Goal: Information Seeking & Learning: Learn about a topic

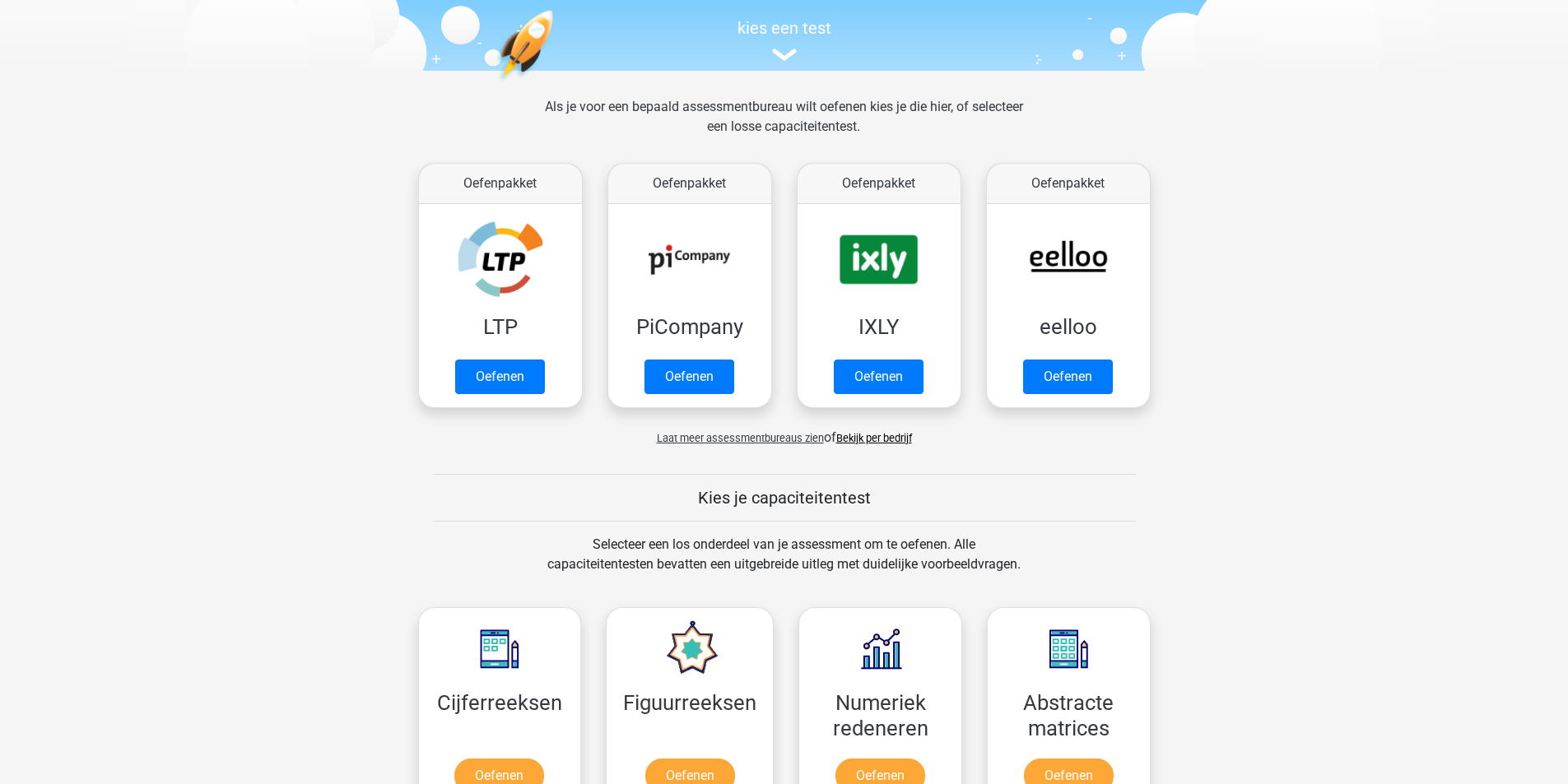
scroll to position [82, 0]
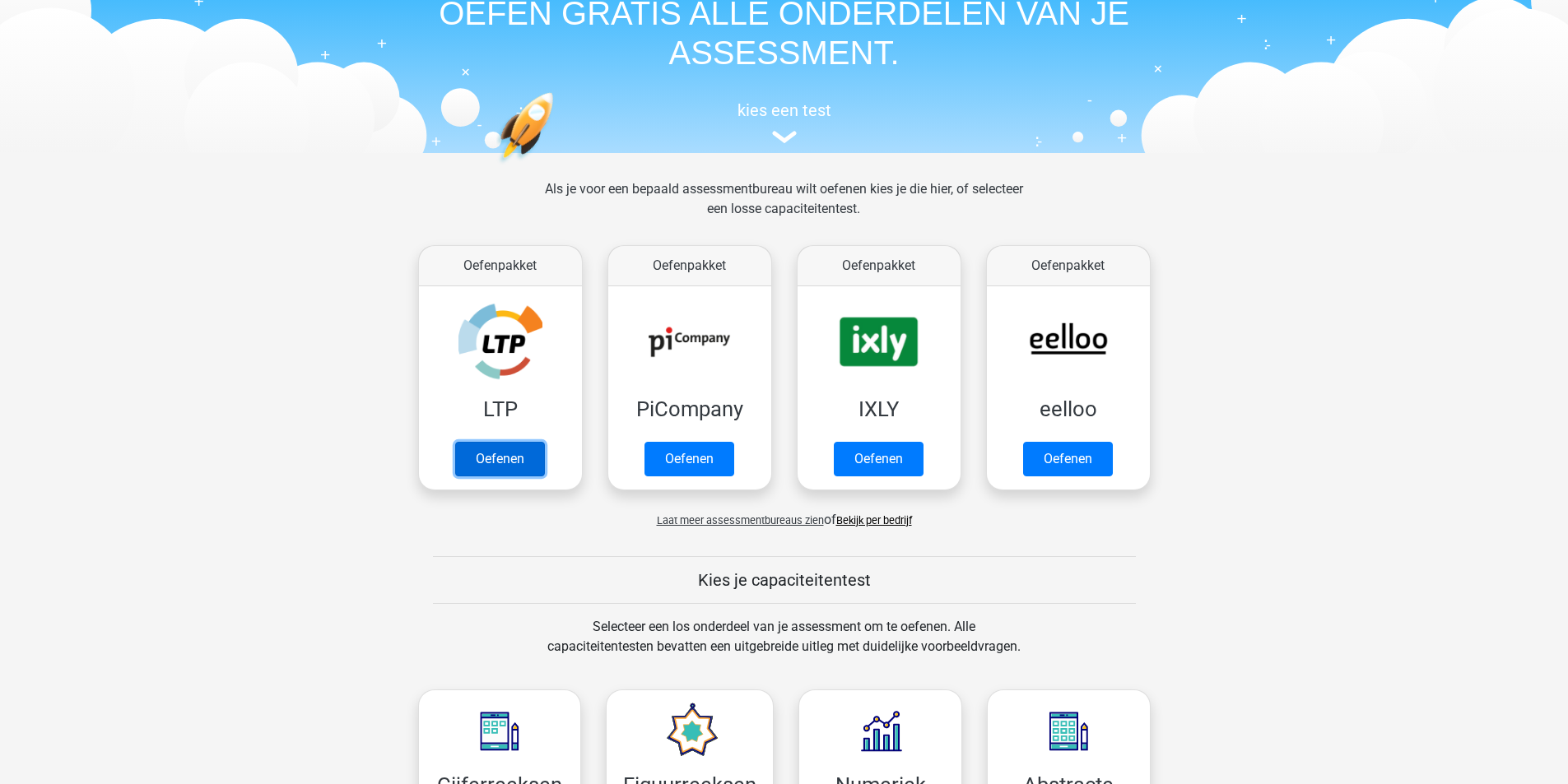
click at [507, 462] on link "Oefenen" at bounding box center [500, 459] width 90 height 35
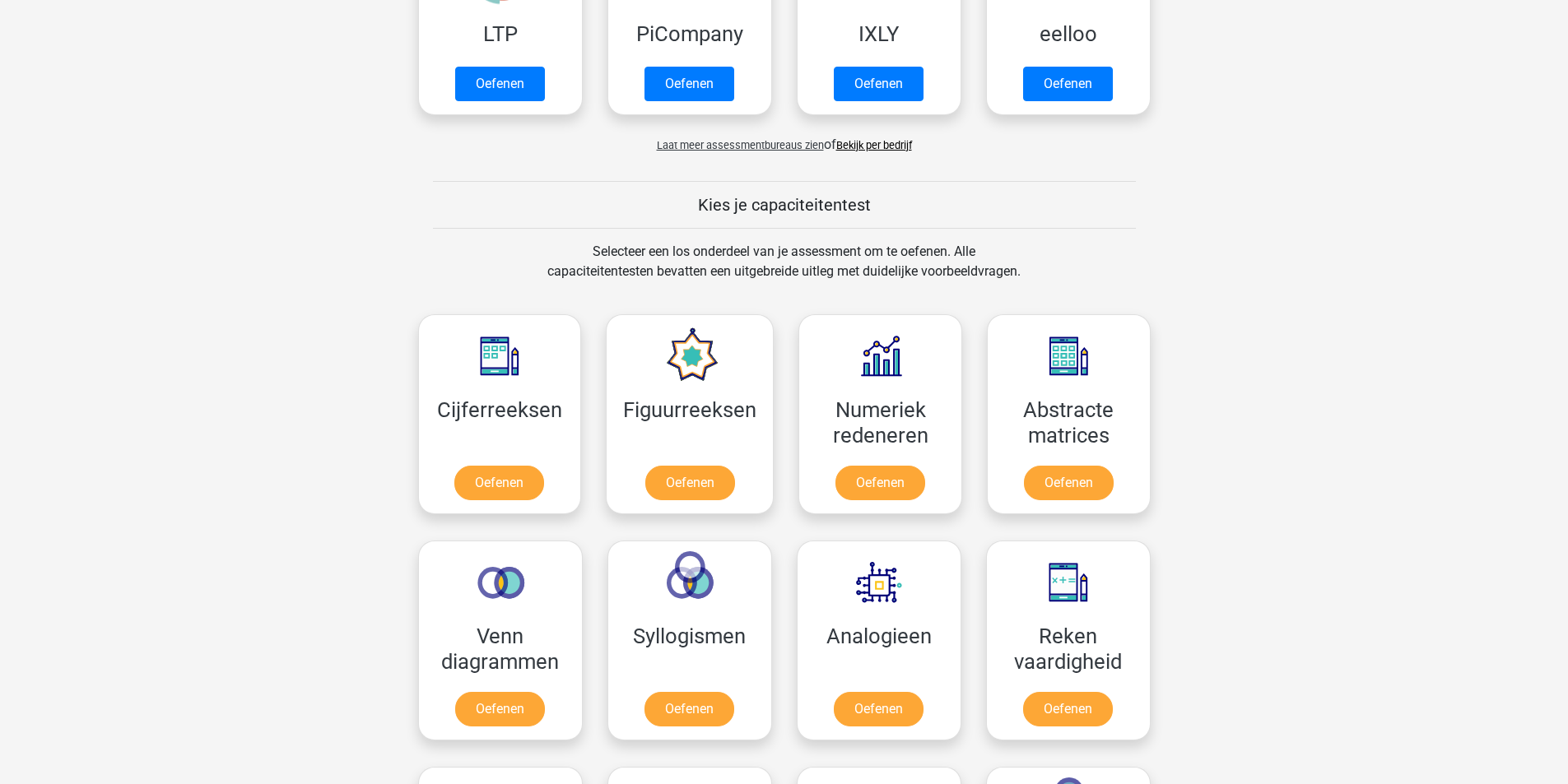
scroll to position [494, 0]
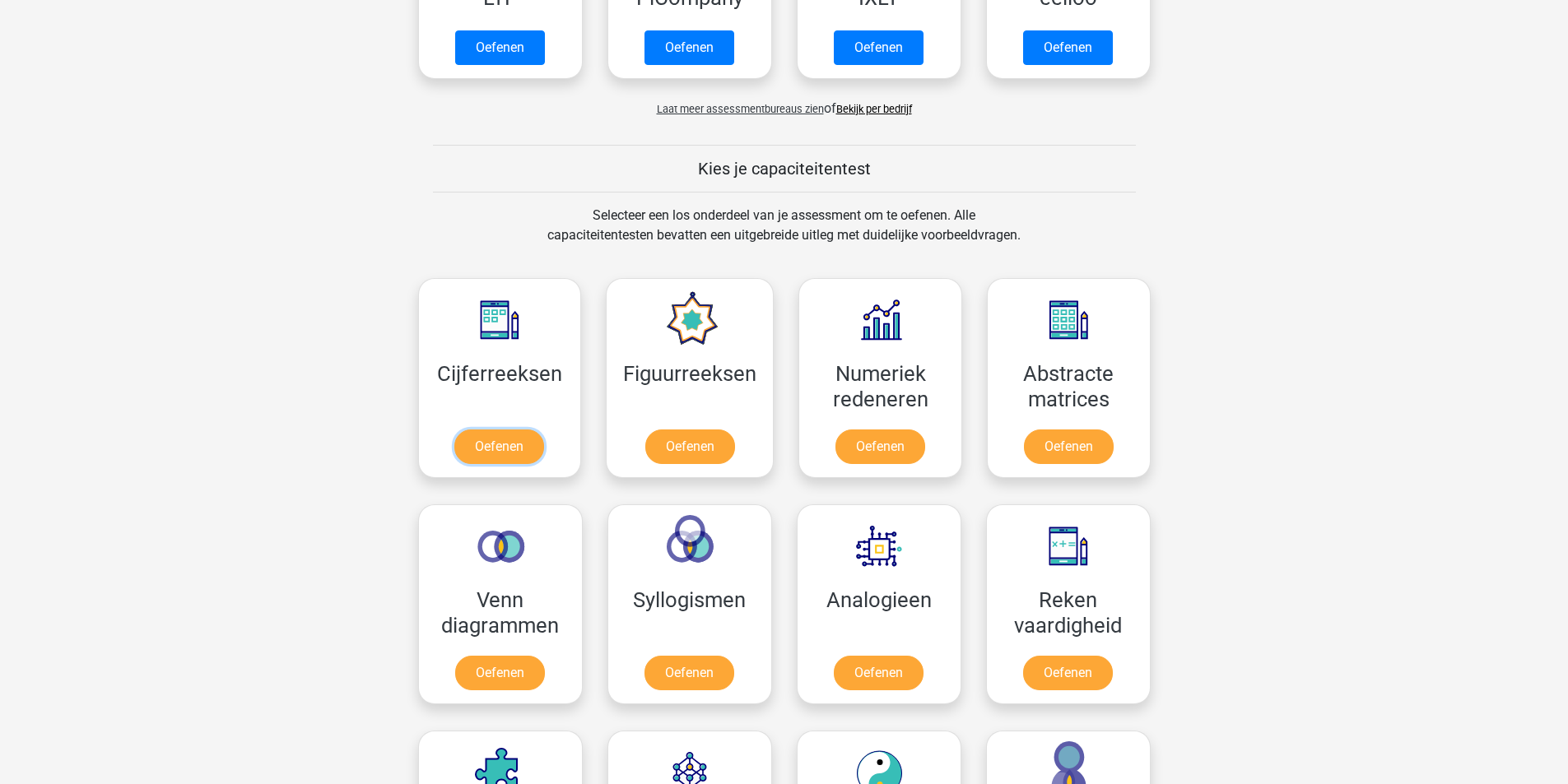
click at [517, 447] on link "Oefenen" at bounding box center [499, 447] width 90 height 35
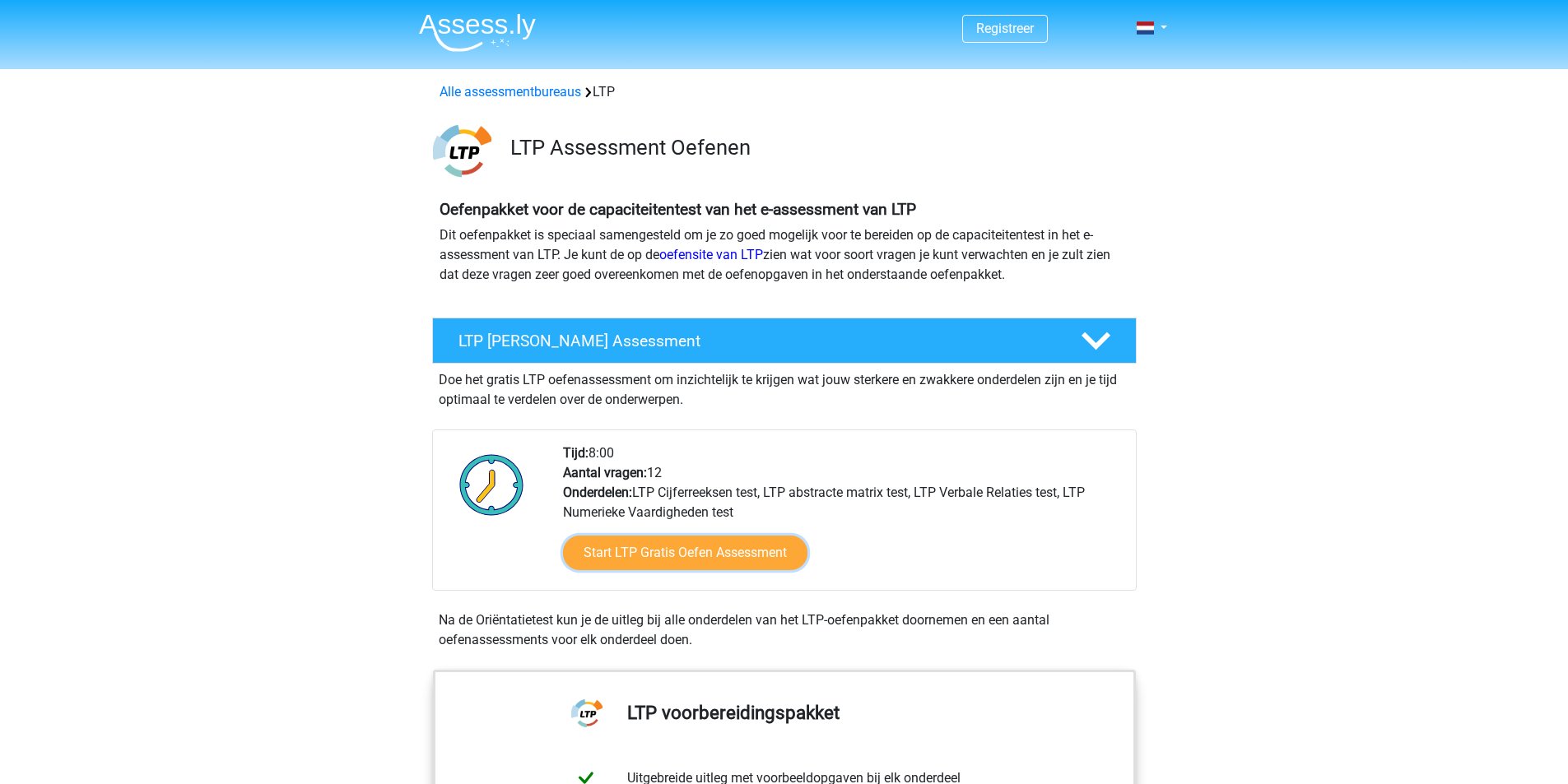
click at [653, 548] on link "Start LTP Gratis Oefen Assessment" at bounding box center [684, 553] width 245 height 35
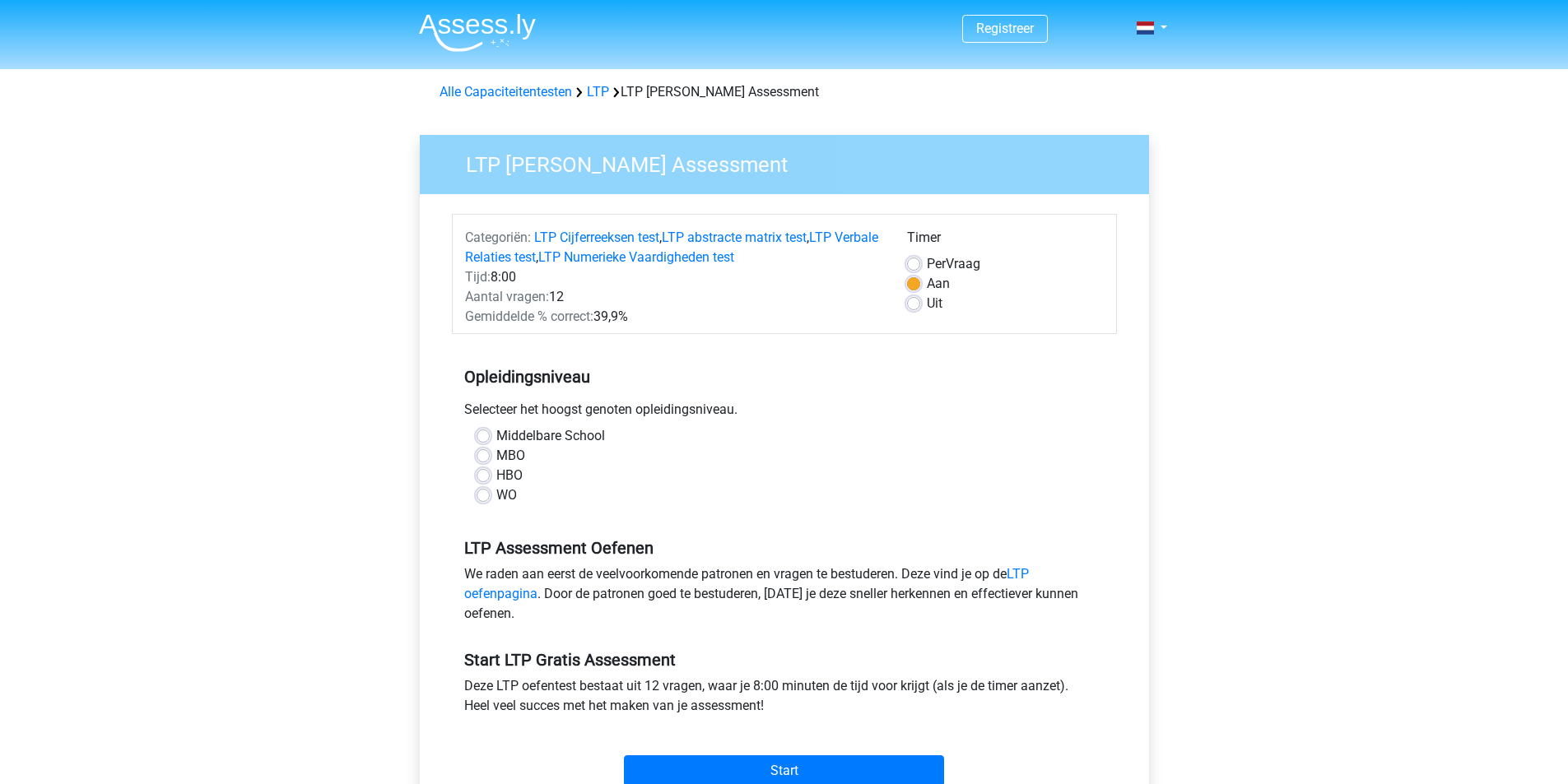
click at [573, 436] on label "Middelbare School" at bounding box center [550, 436] width 108 height 19
click at [490, 436] on input "Middelbare School" at bounding box center [483, 434] width 14 height 16
radio input "true"
click at [927, 299] on label "Uit" at bounding box center [935, 304] width 15 height 19
click at [917, 299] on input "Uit" at bounding box center [914, 302] width 14 height 16
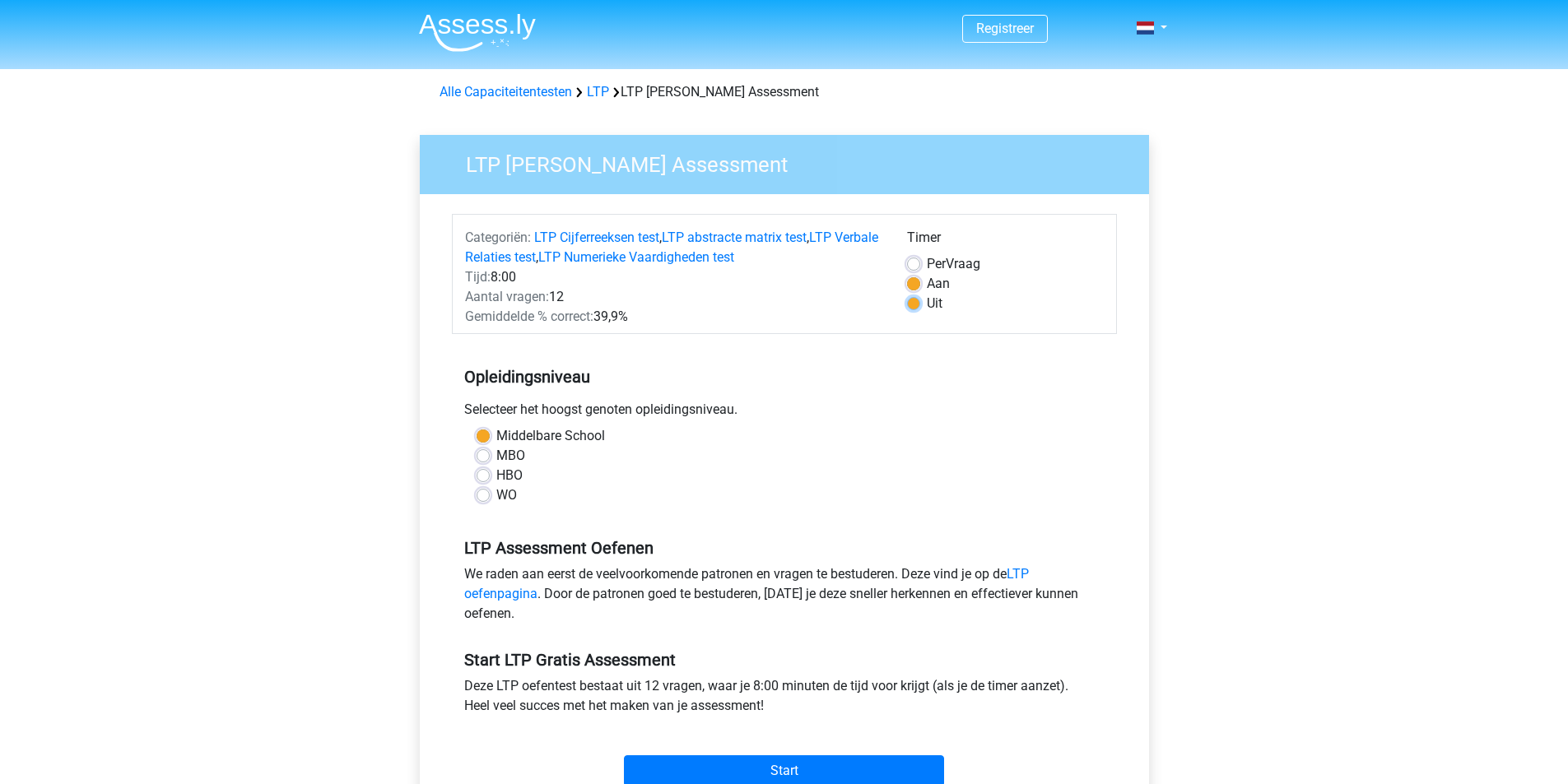
radio input "true"
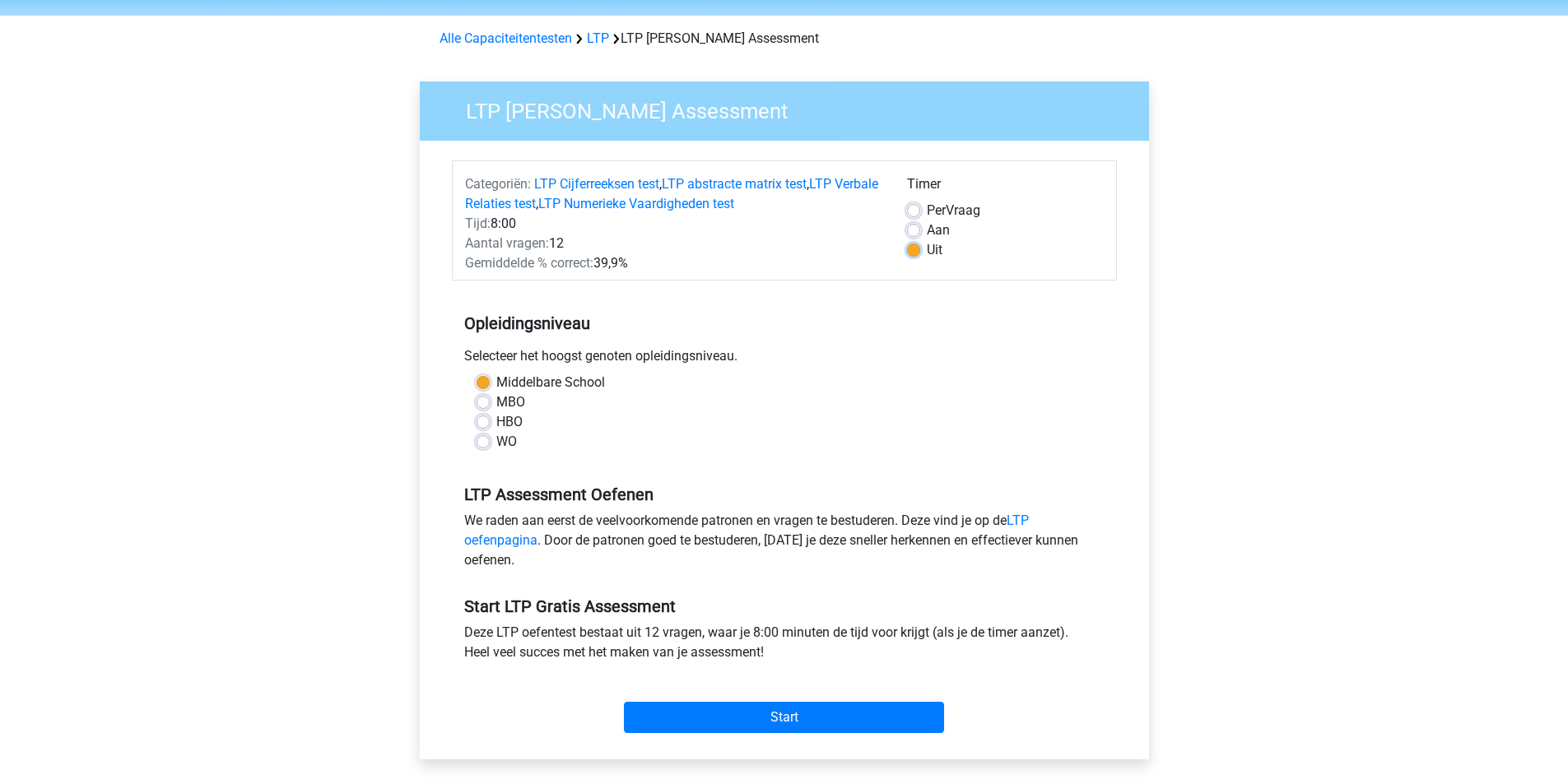
scroll to position [82, 0]
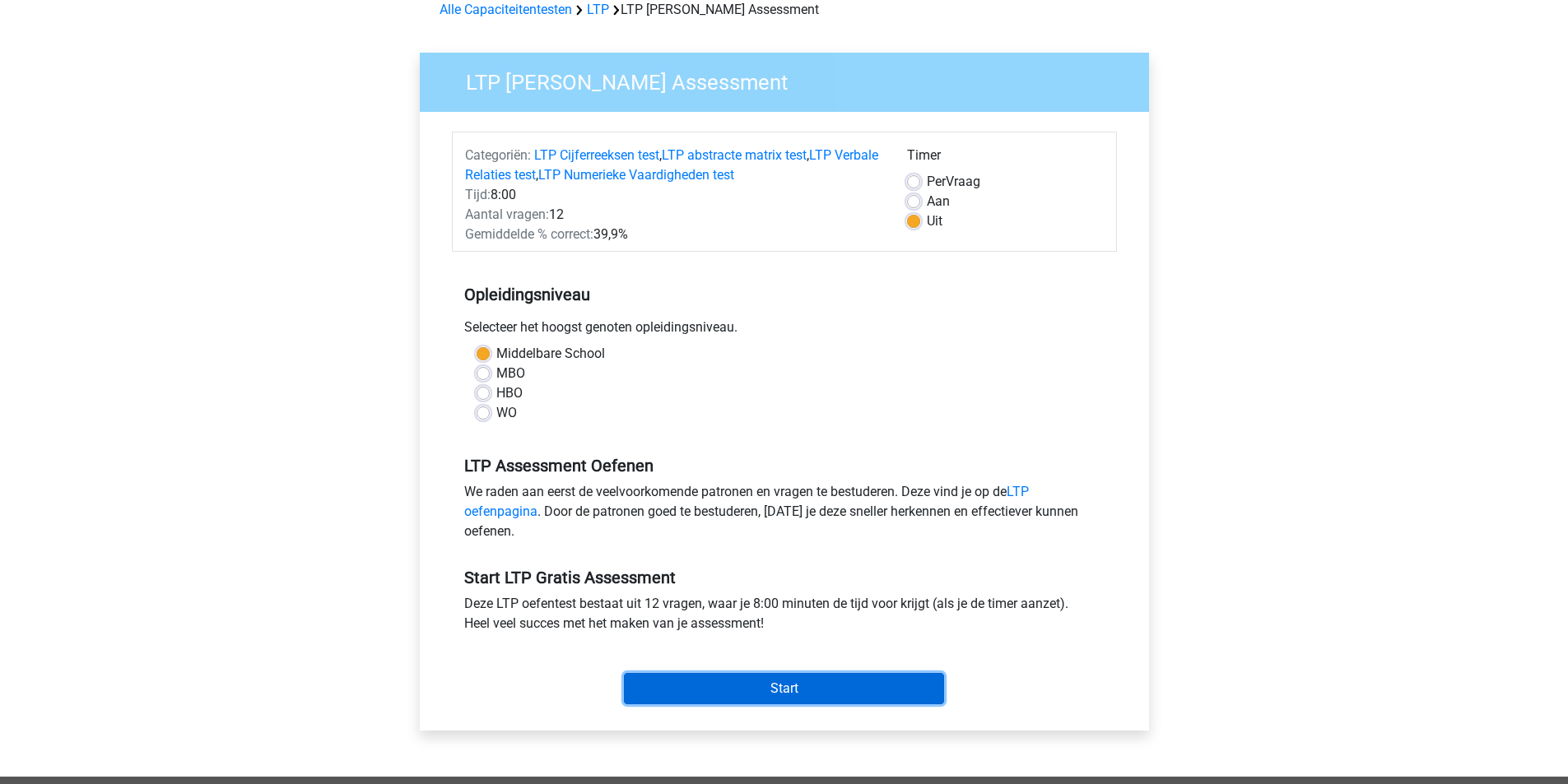
click at [767, 690] on input "Start" at bounding box center [783, 688] width 320 height 31
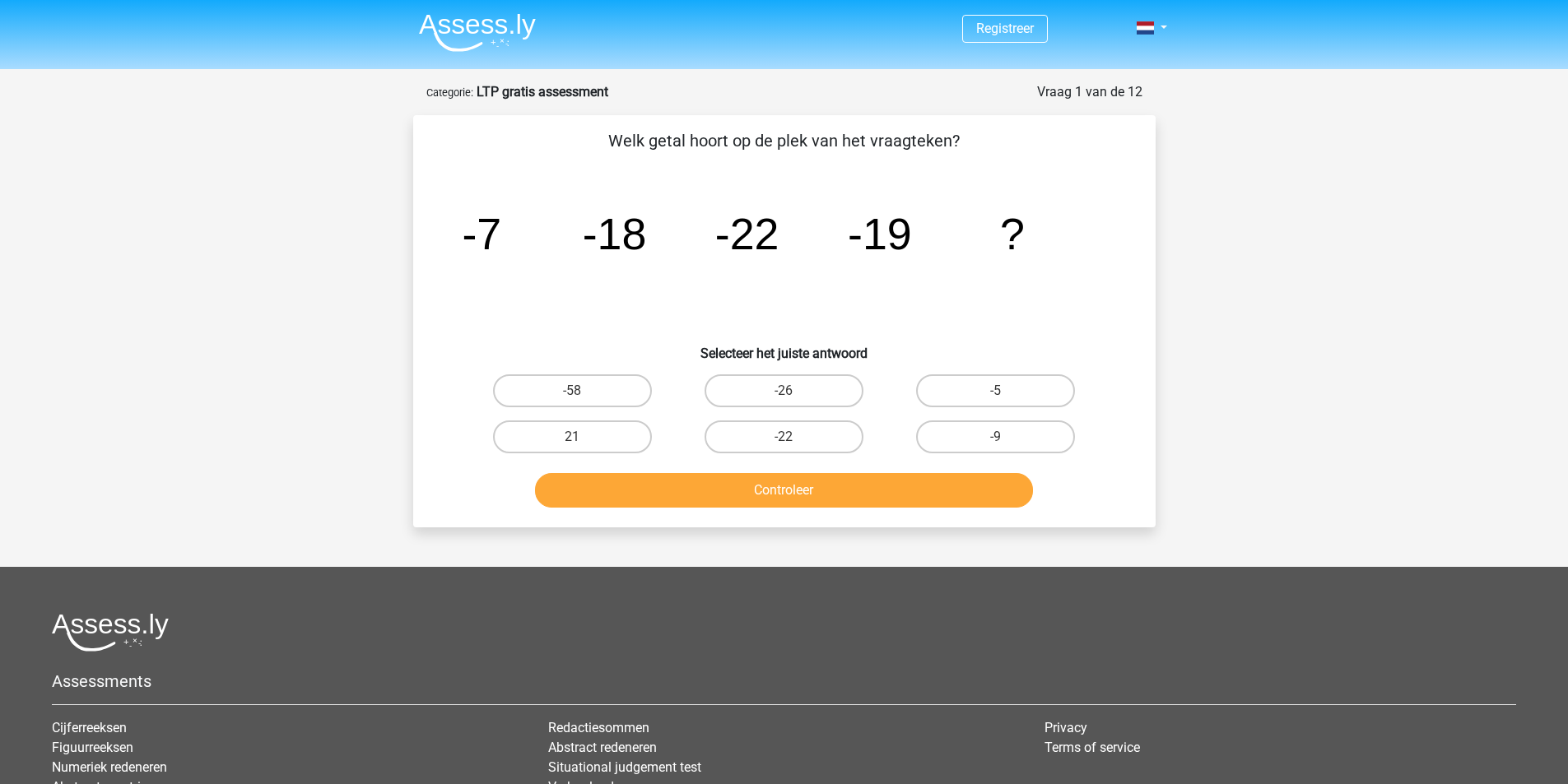
click at [840, 424] on label "-22" at bounding box center [784, 437] width 159 height 33
click at [794, 437] on input "-22" at bounding box center [788, 442] width 11 height 11
radio input "true"
click at [831, 487] on button "Controleer" at bounding box center [783, 490] width 498 height 35
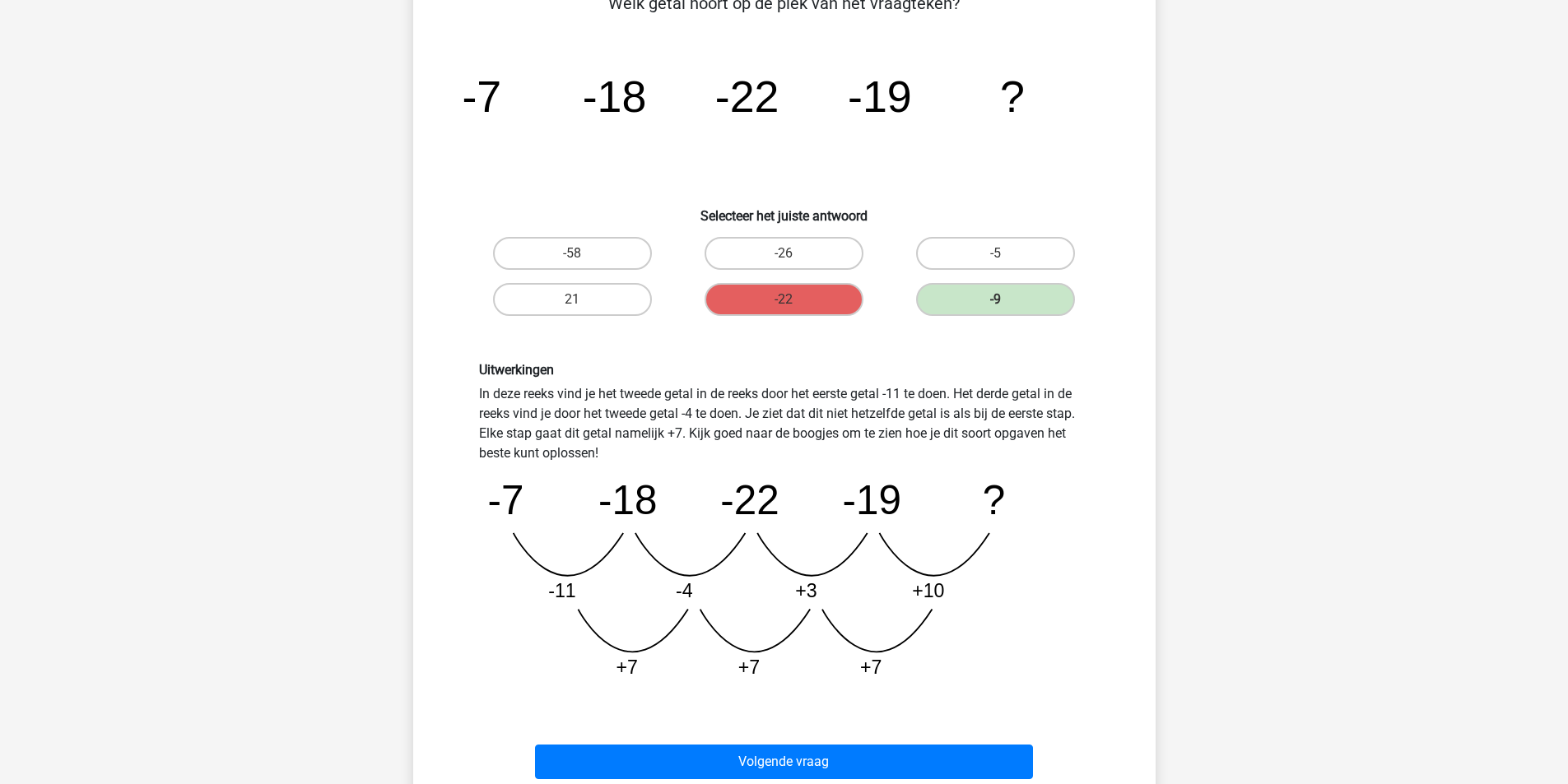
scroll to position [164, 0]
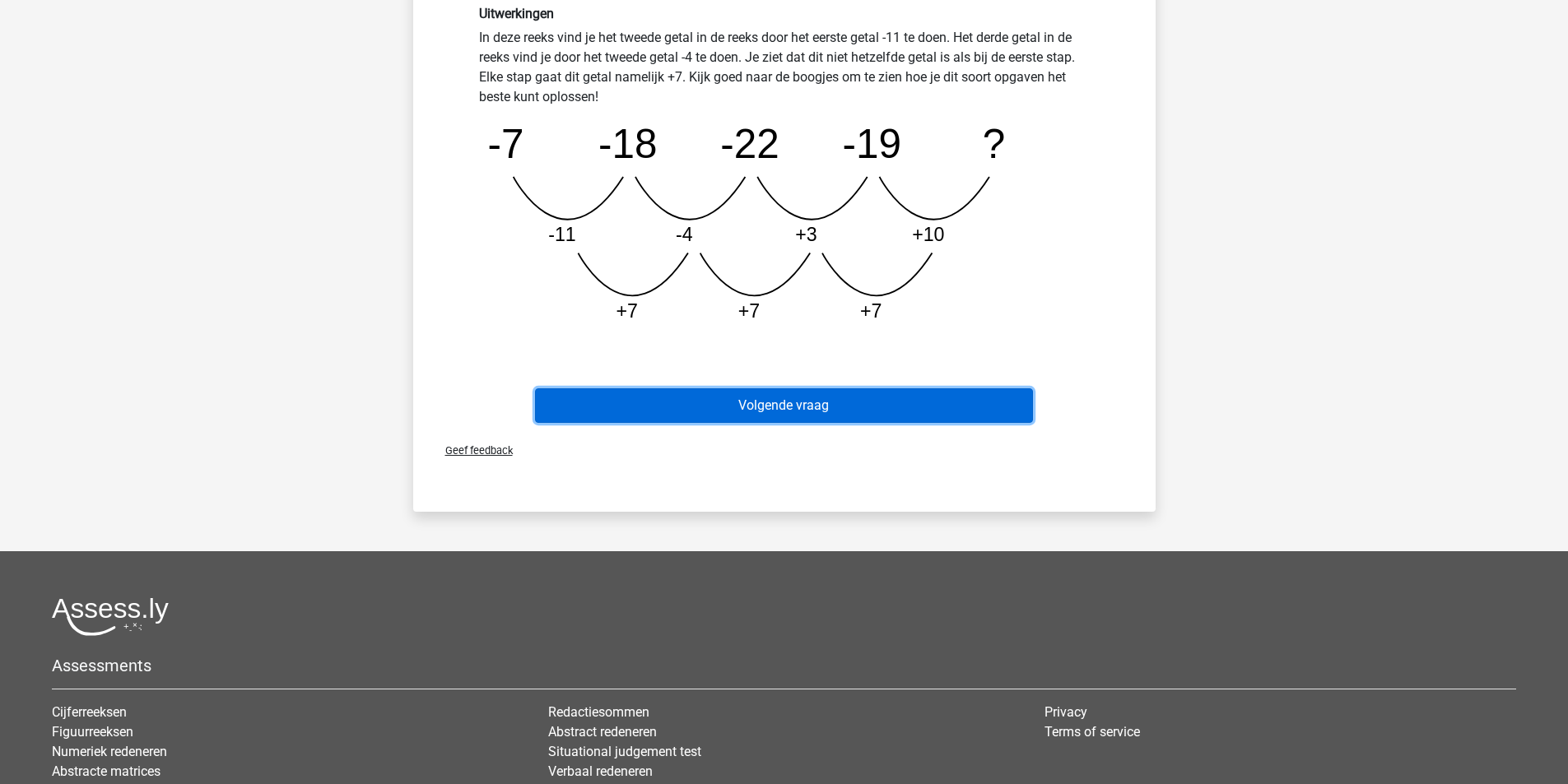
click at [700, 395] on button "Volgende vraag" at bounding box center [783, 406] width 498 height 35
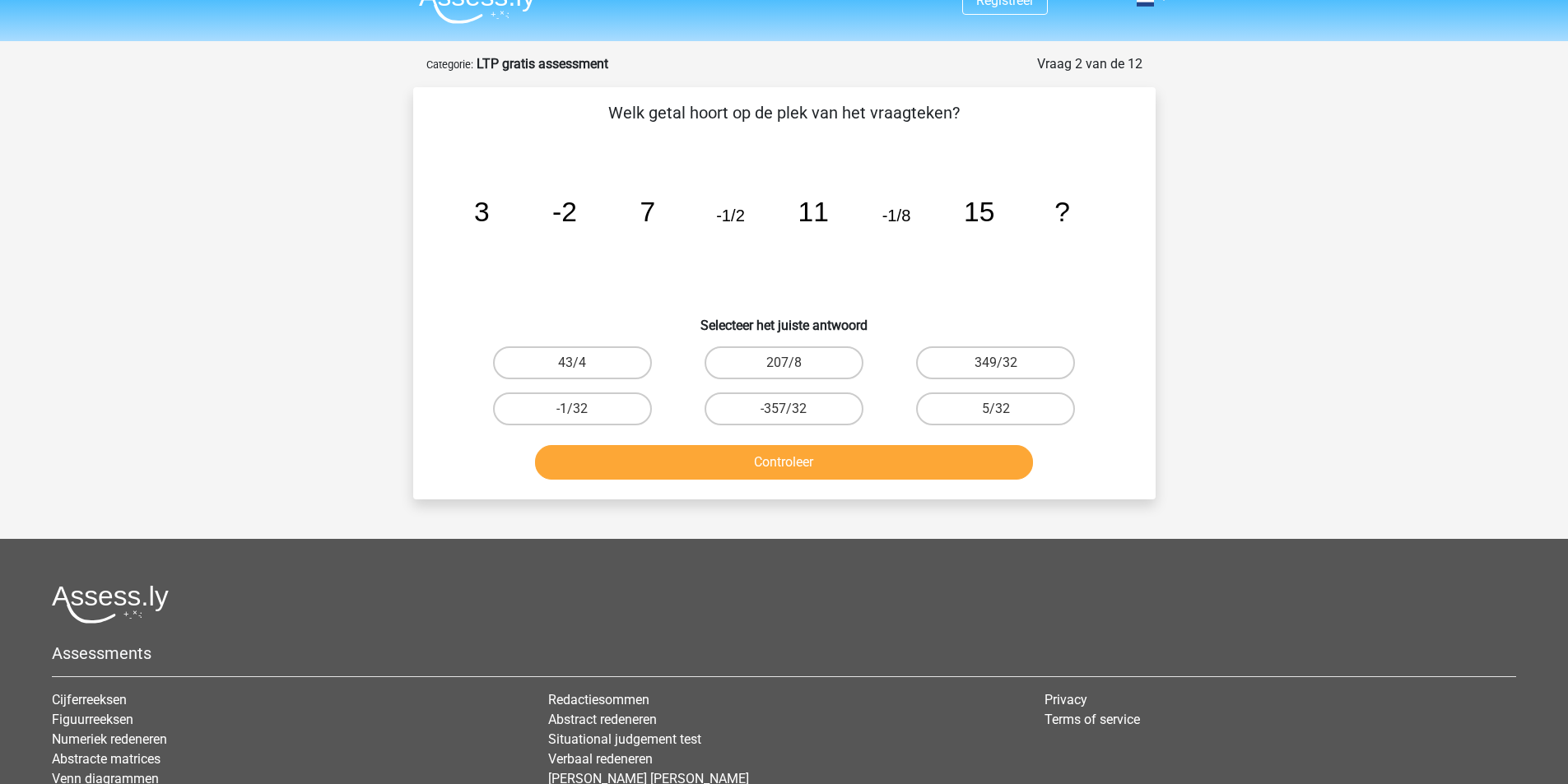
scroll to position [0, 0]
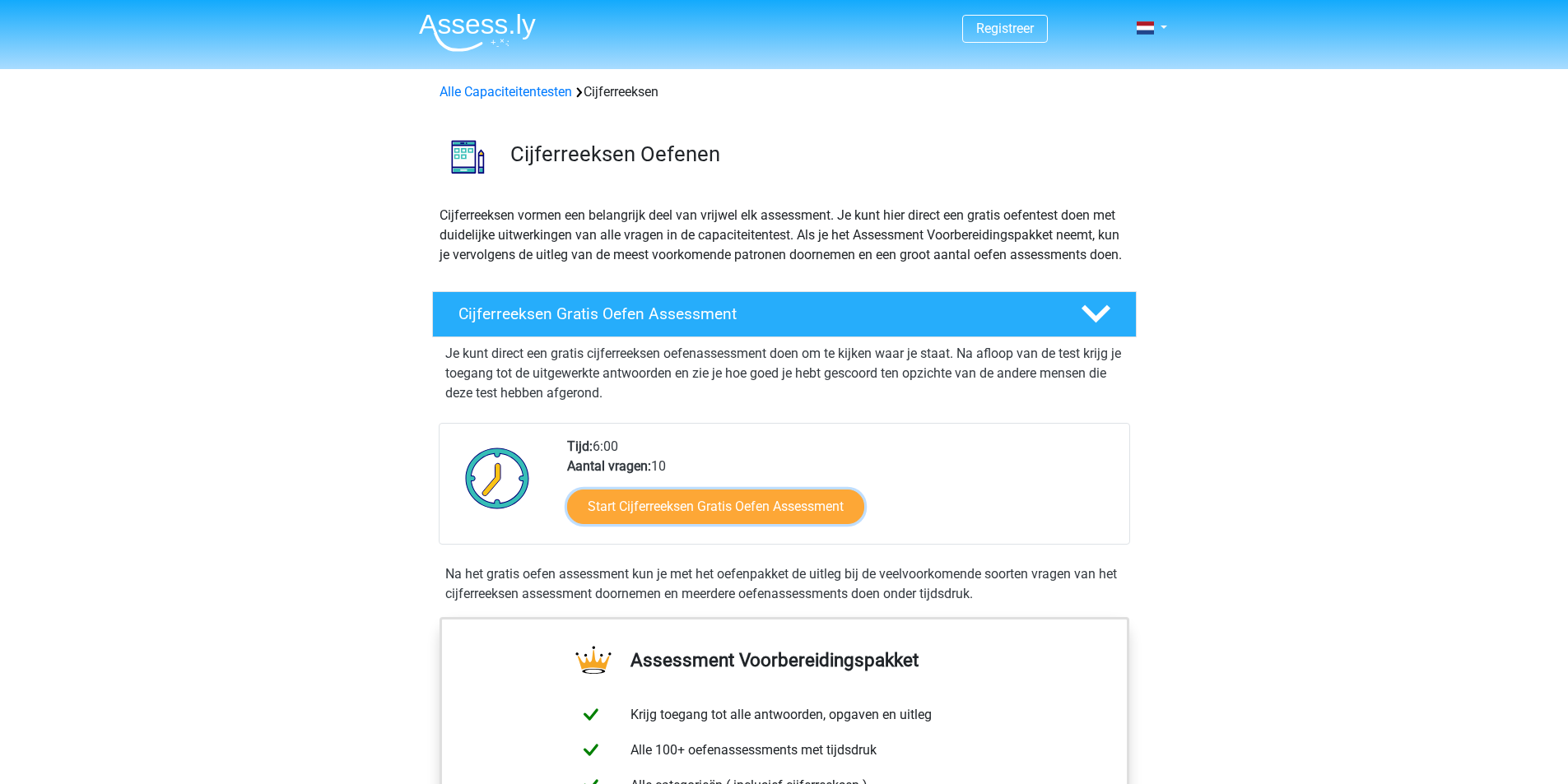
click at [644, 524] on link "Start Cijferreeksen Gratis Oefen Assessment" at bounding box center [715, 508] width 297 height 35
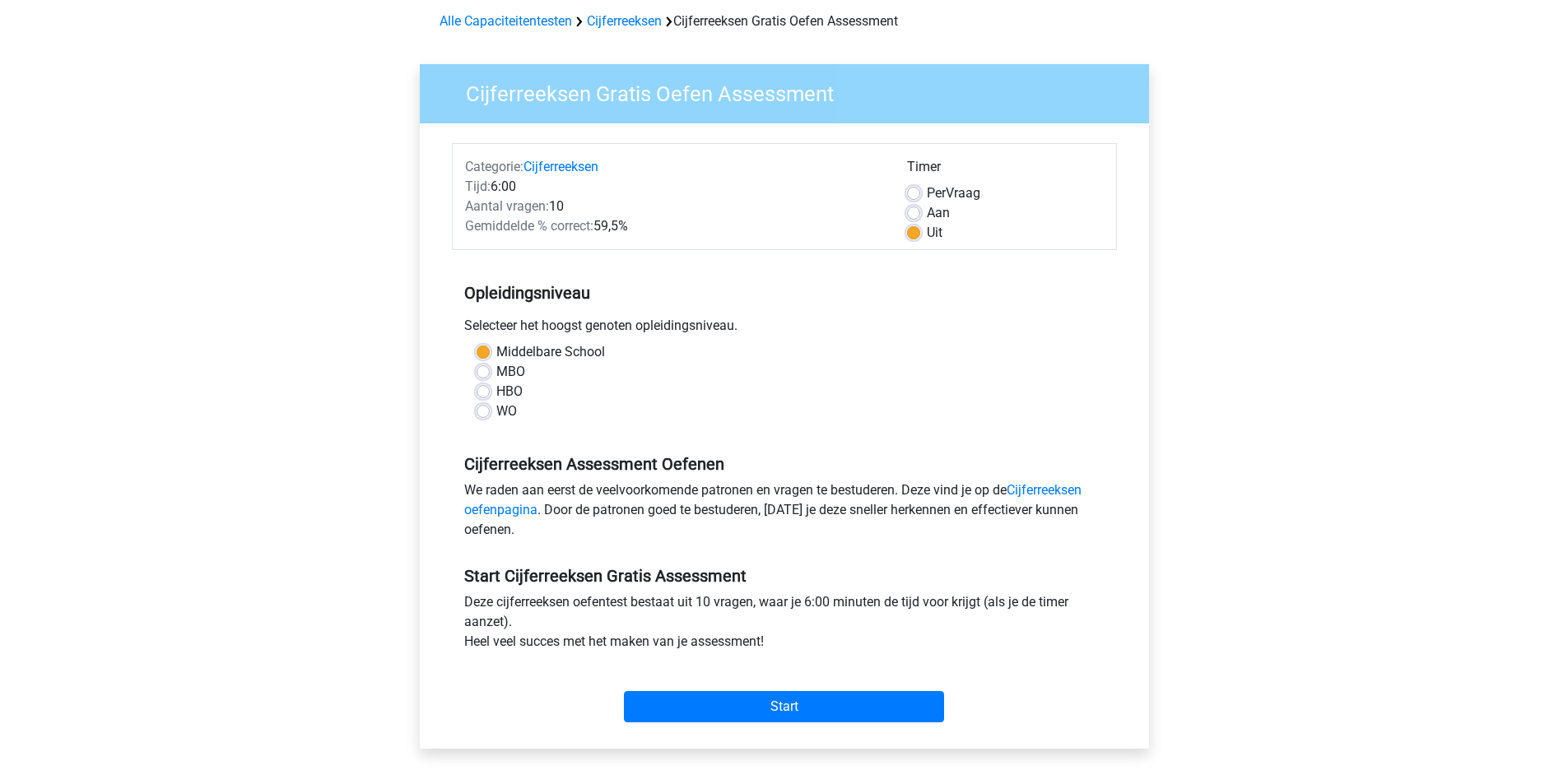
scroll to position [164, 0]
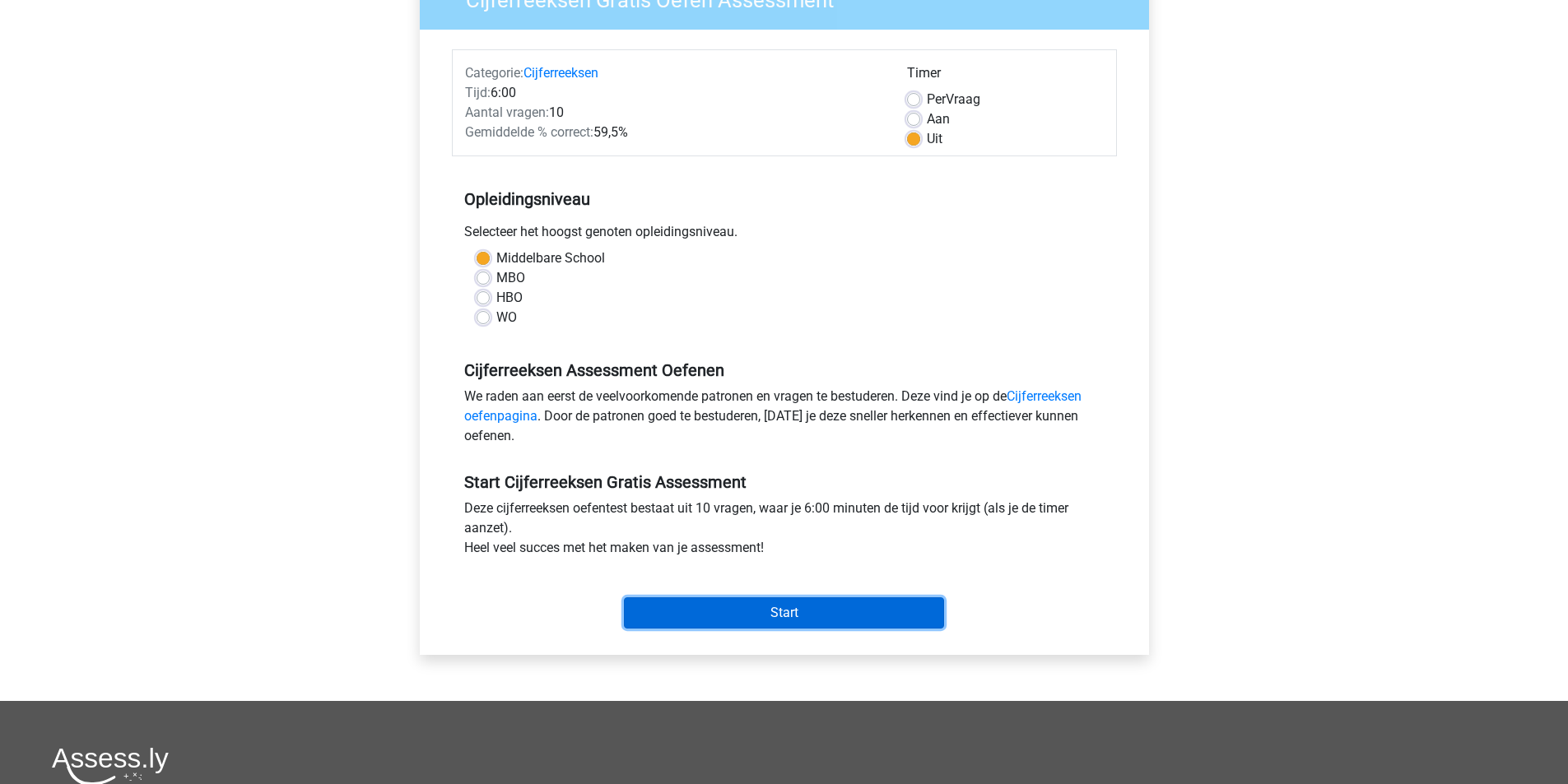
click at [764, 606] on input "Start" at bounding box center [783, 613] width 320 height 31
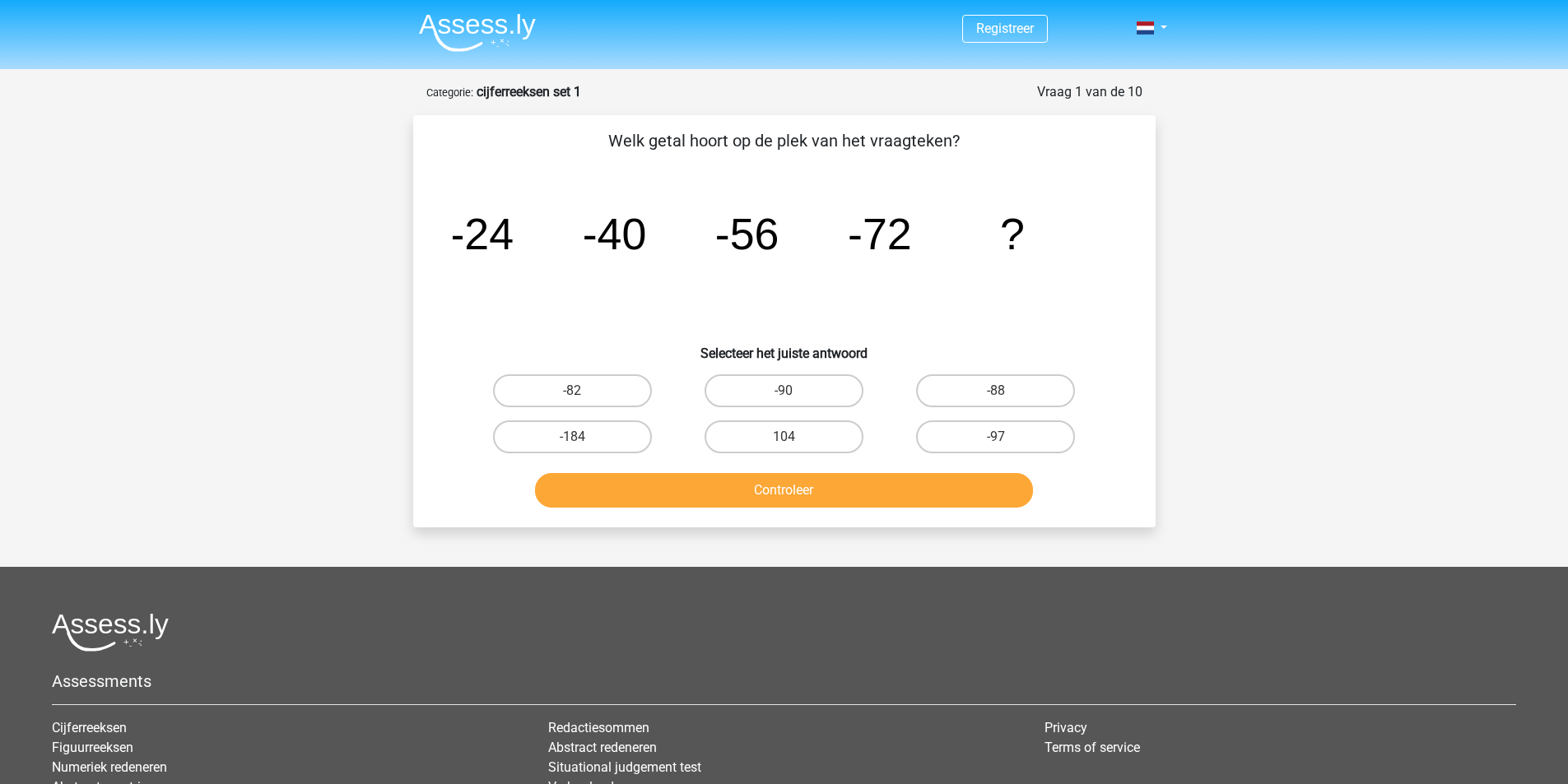
click at [990, 385] on label "-88" at bounding box center [995, 391] width 159 height 33
click at [996, 391] on input "-88" at bounding box center [1001, 395] width 11 height 11
radio input "true"
click at [892, 500] on button "Controleer" at bounding box center [783, 490] width 498 height 35
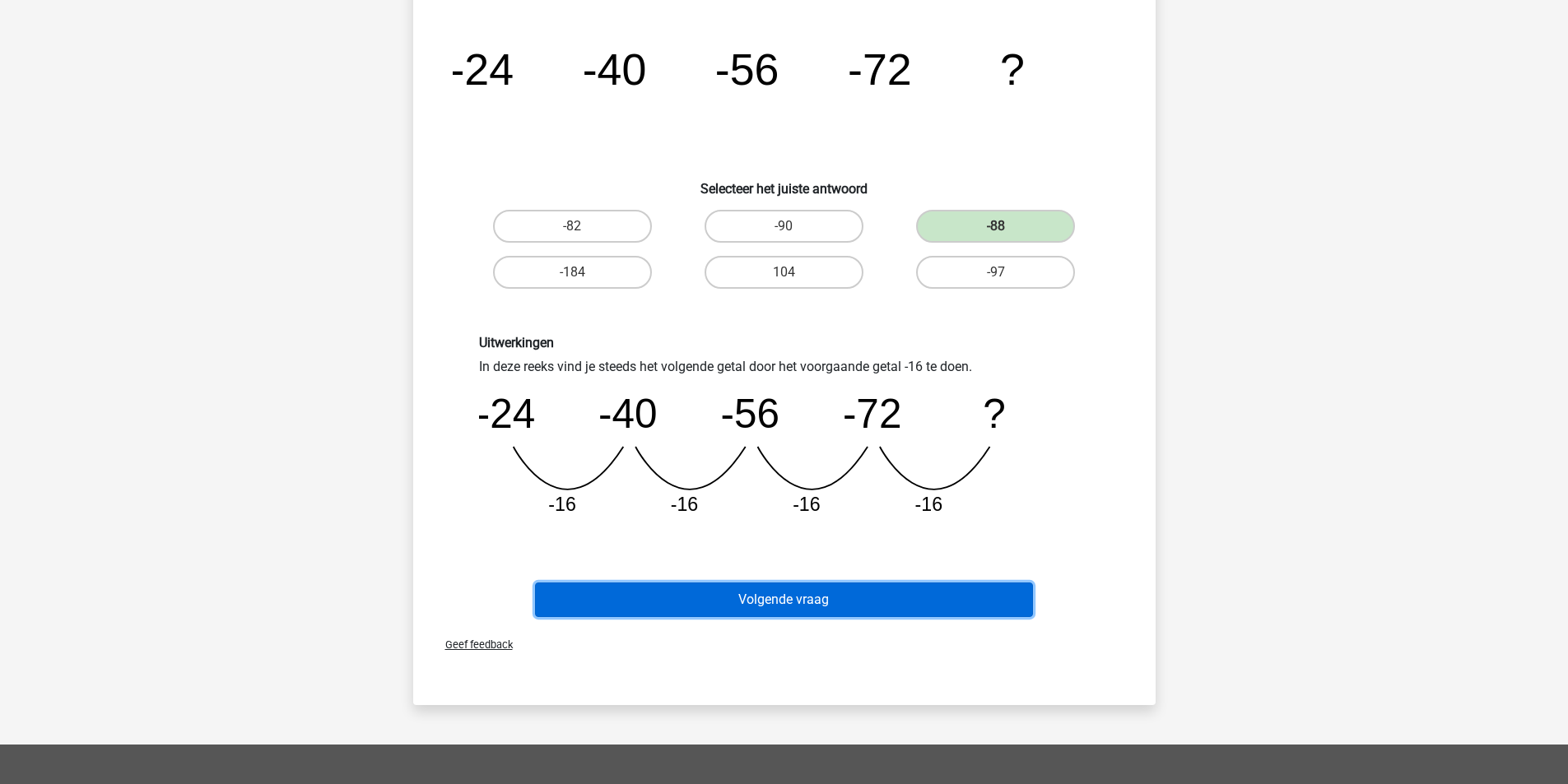
click at [784, 599] on button "Volgende vraag" at bounding box center [783, 600] width 498 height 35
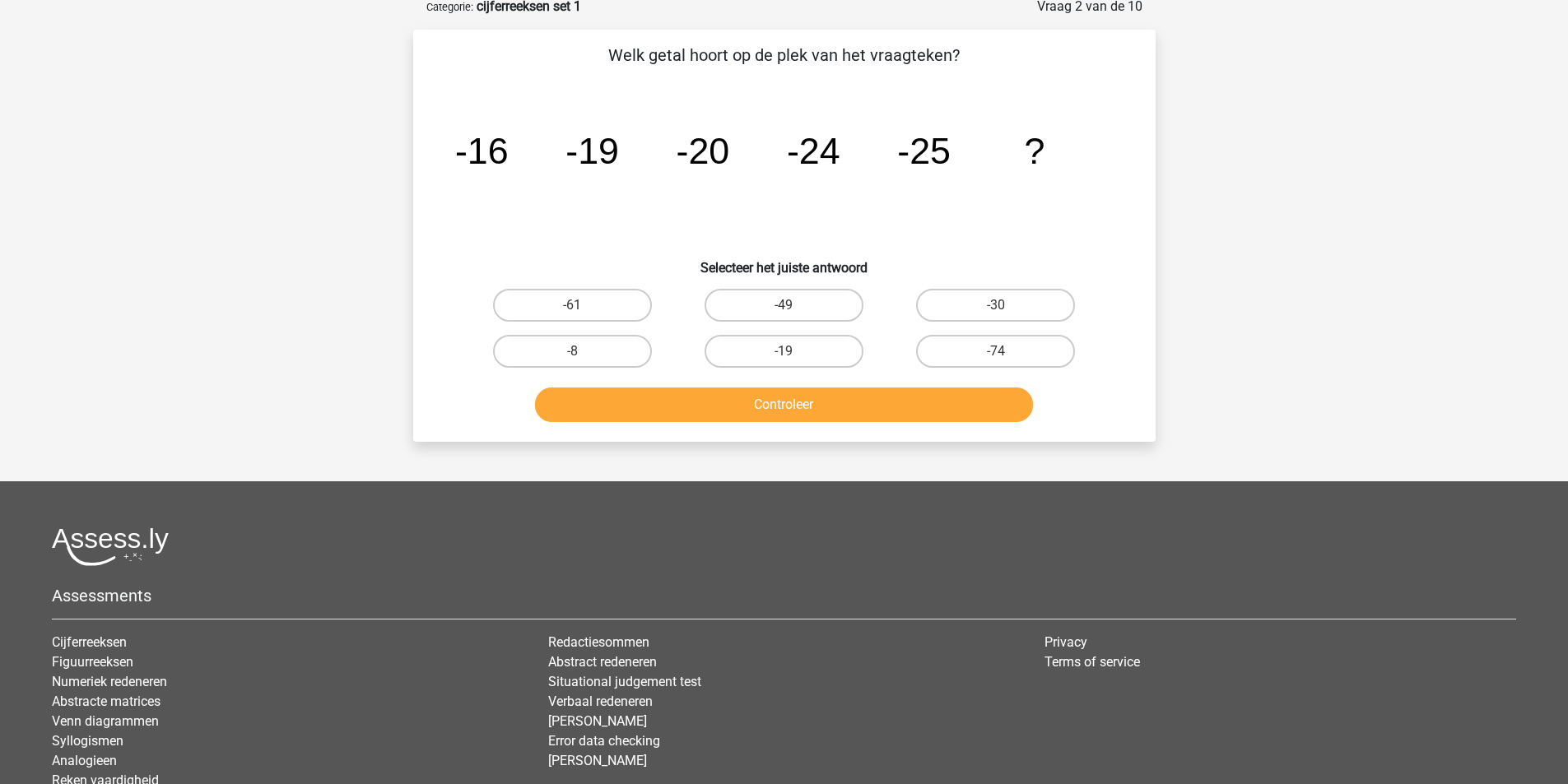
scroll to position [82, 0]
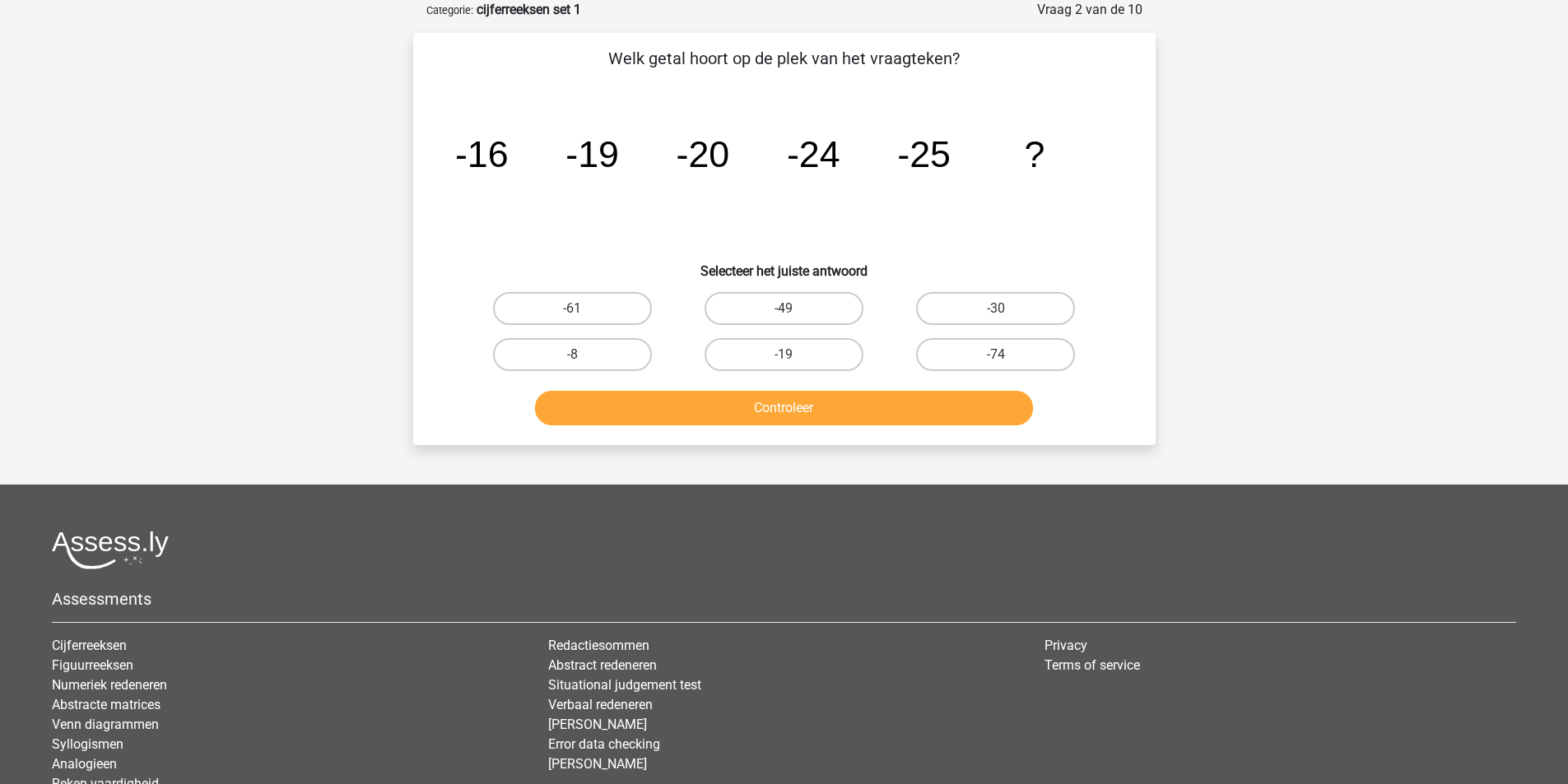
click at [975, 311] on label "-30" at bounding box center [995, 308] width 159 height 33
click at [996, 311] on input "-30" at bounding box center [1001, 313] width 11 height 11
radio input "true"
click at [911, 407] on button "Controleer" at bounding box center [783, 408] width 498 height 35
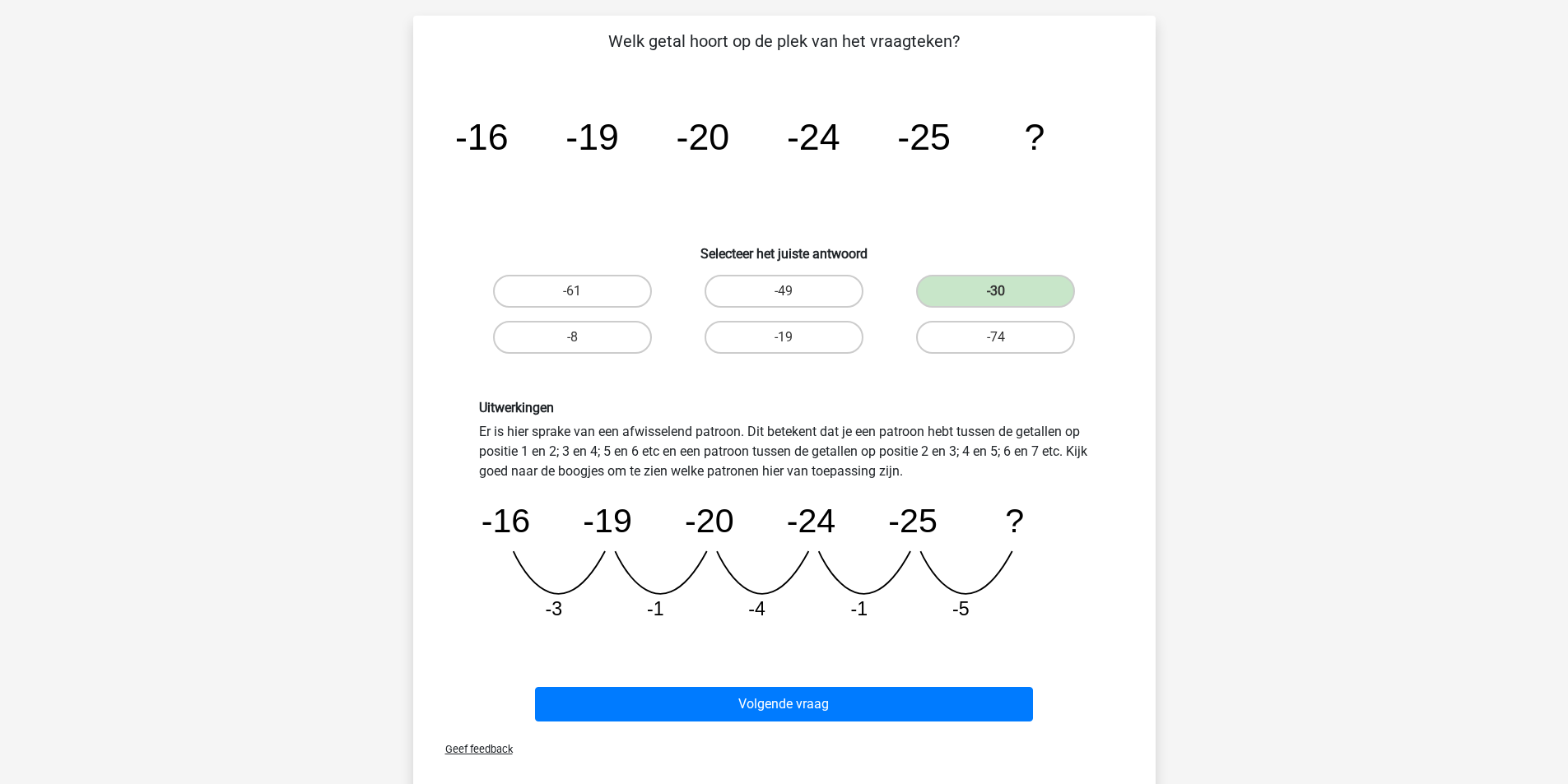
scroll to position [494, 0]
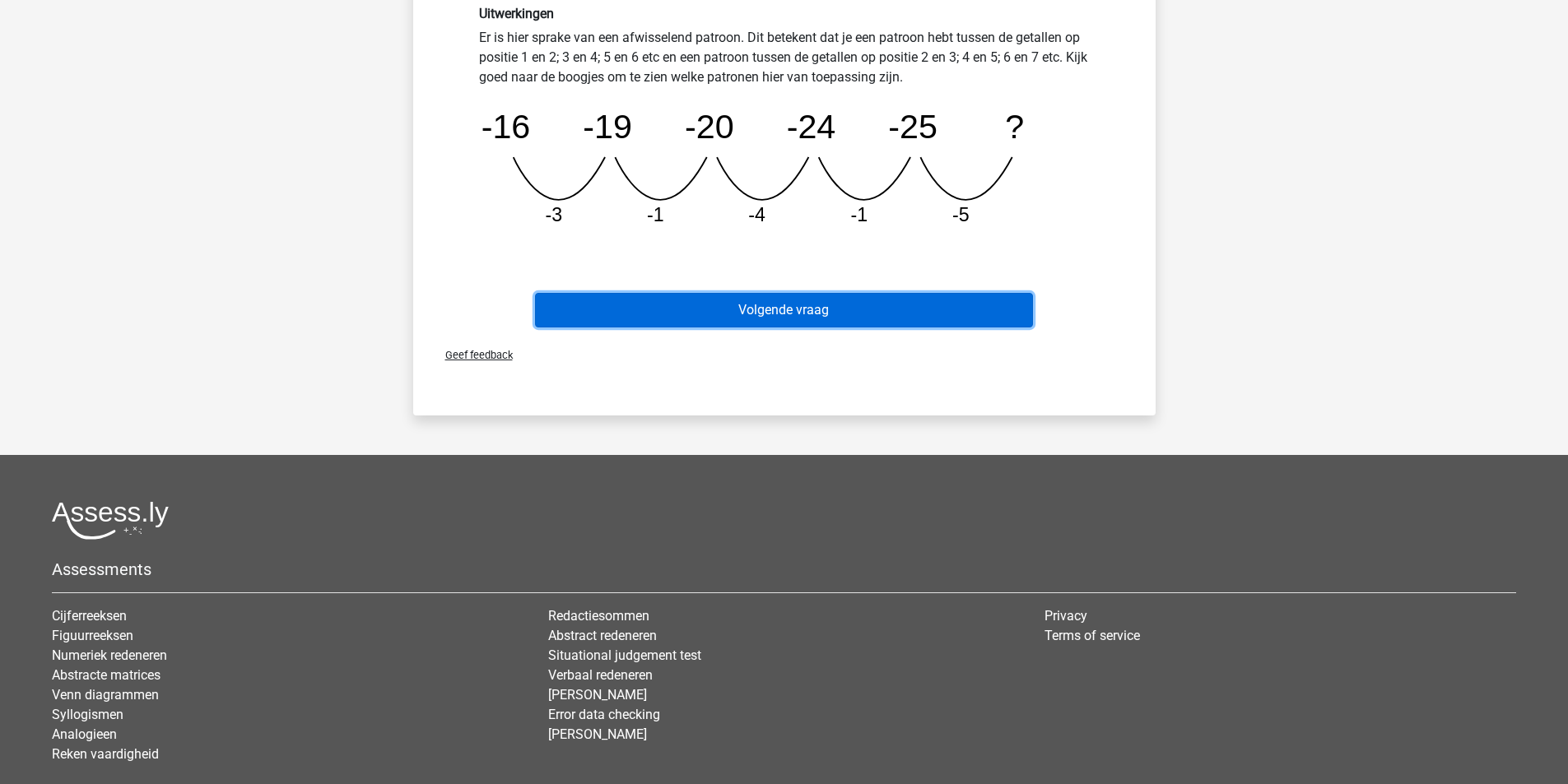
click at [797, 320] on button "Volgende vraag" at bounding box center [783, 310] width 498 height 35
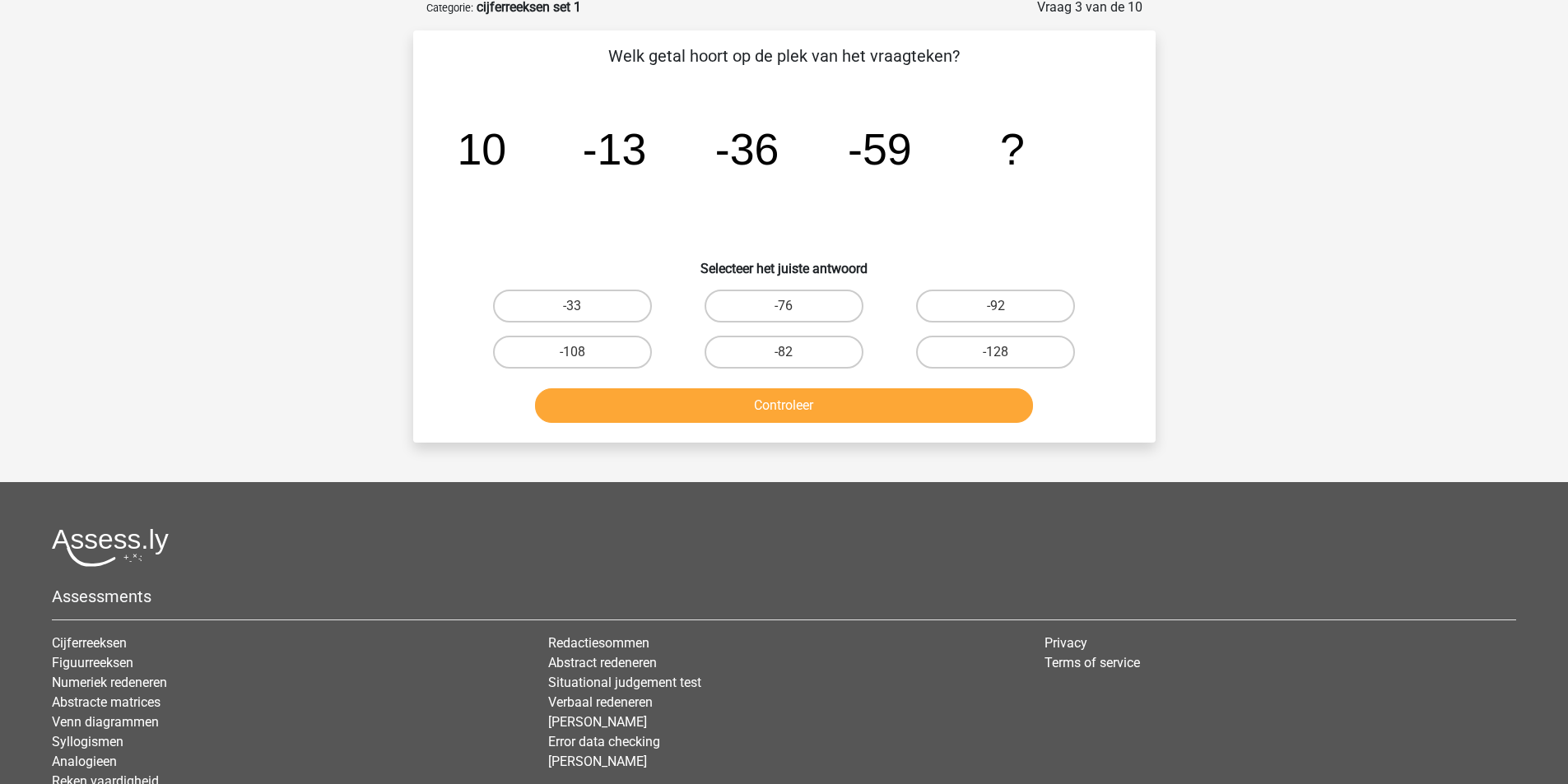
scroll to position [82, 0]
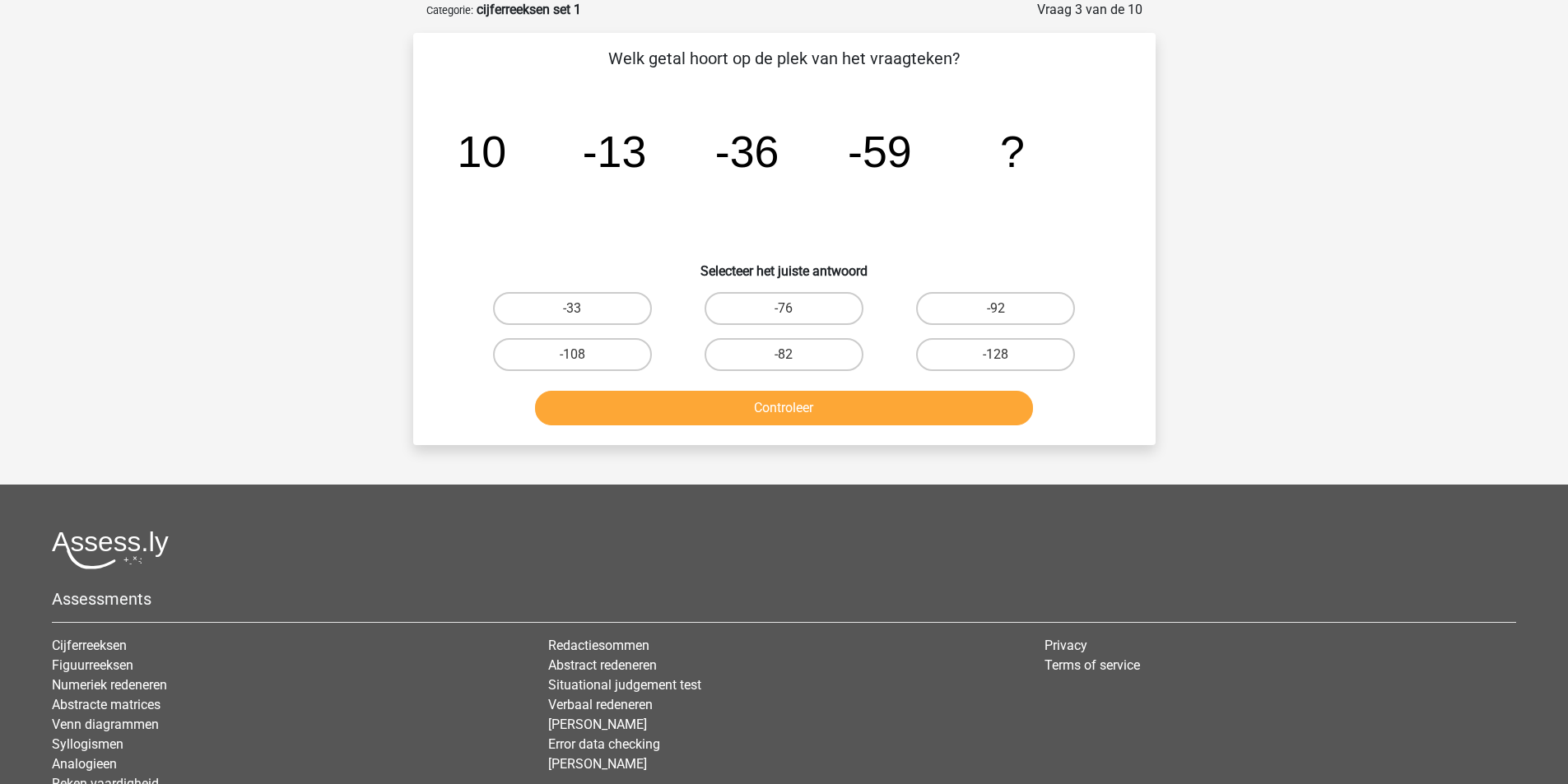
click at [799, 355] on label "-82" at bounding box center [784, 355] width 159 height 33
click at [794, 355] on input "-82" at bounding box center [788, 360] width 11 height 11
radio input "true"
click at [809, 414] on button "Controleer" at bounding box center [783, 408] width 498 height 35
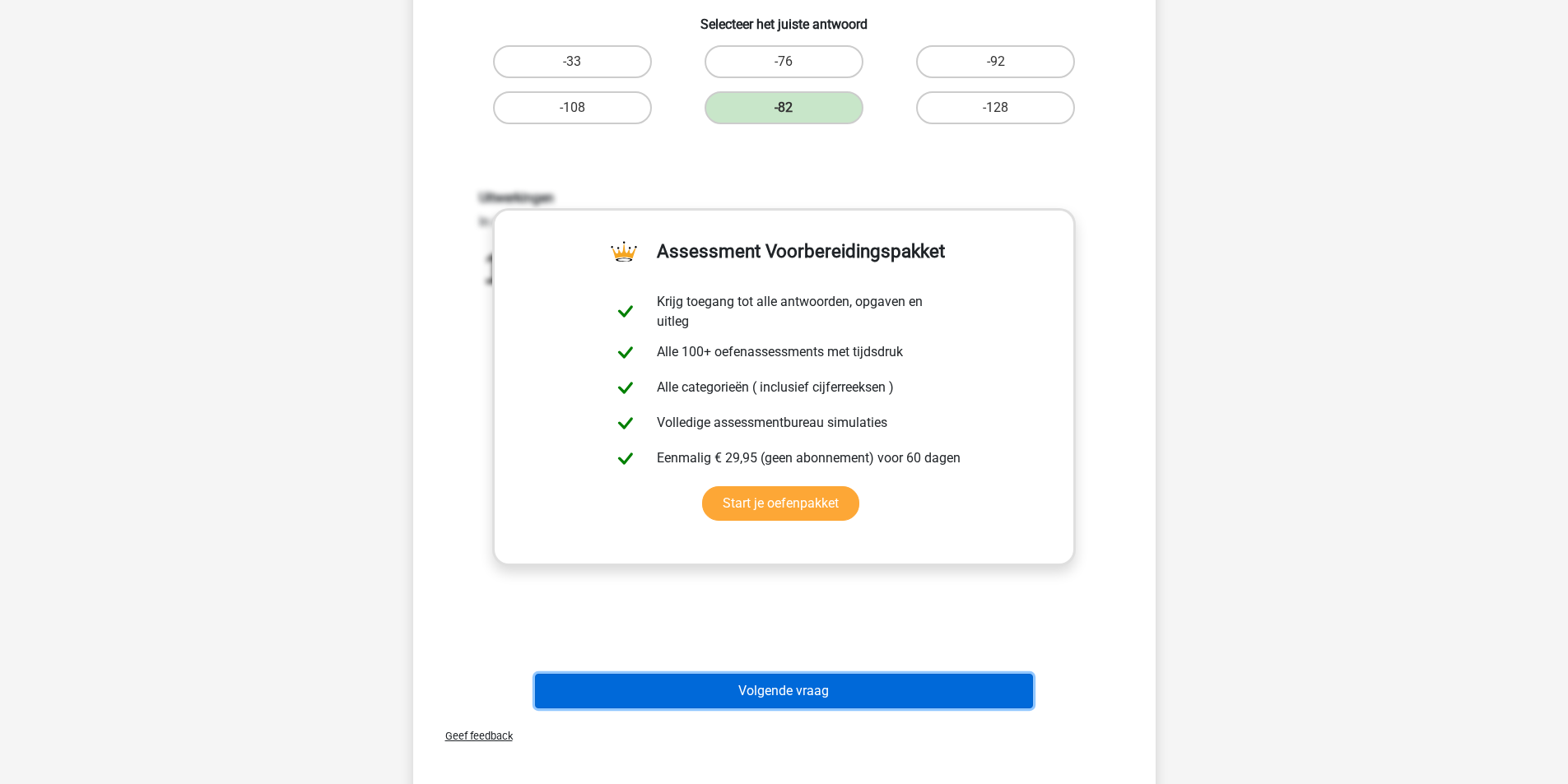
click at [793, 687] on button "Volgende vraag" at bounding box center [783, 691] width 498 height 35
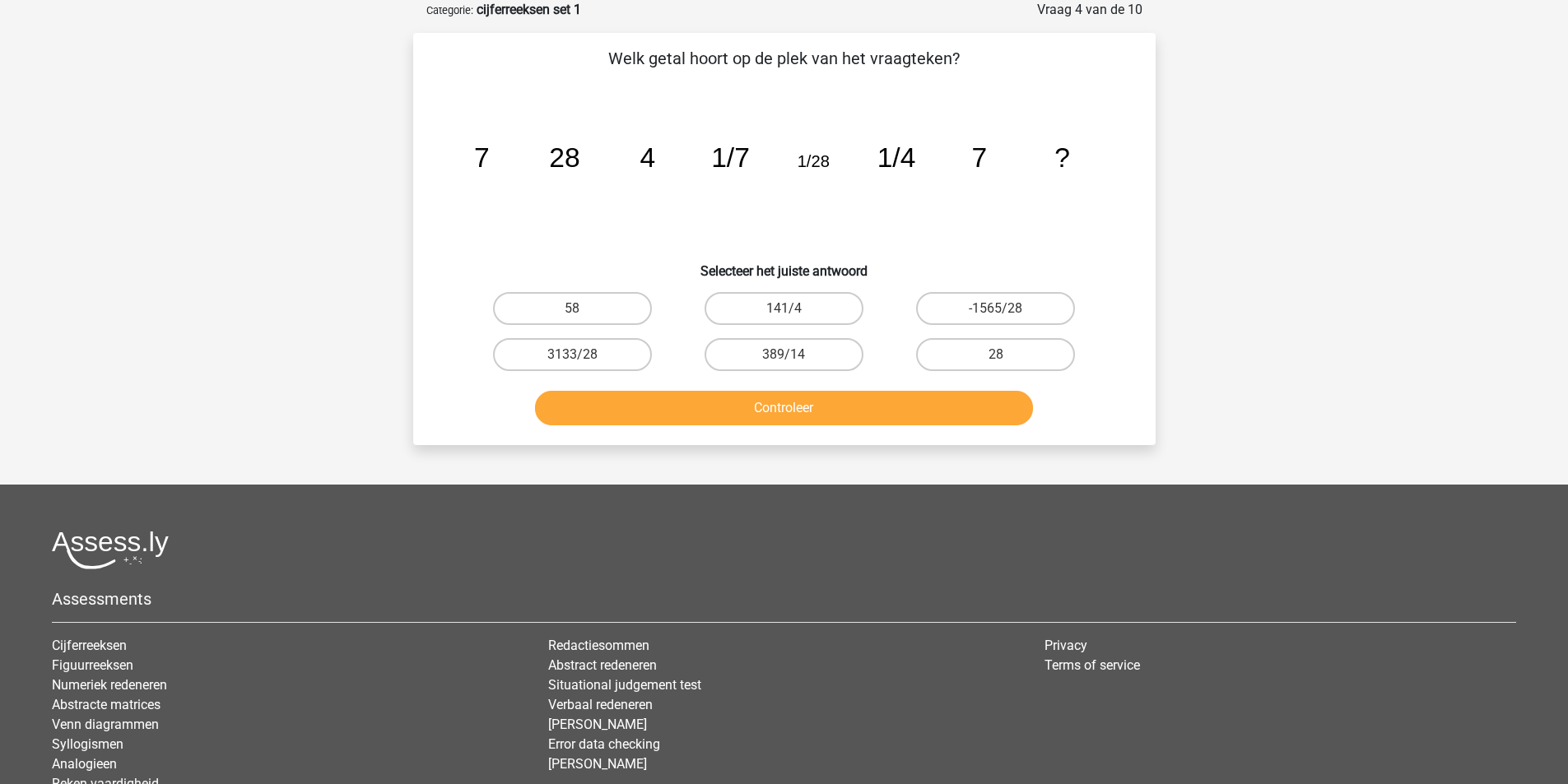
scroll to position [0, 0]
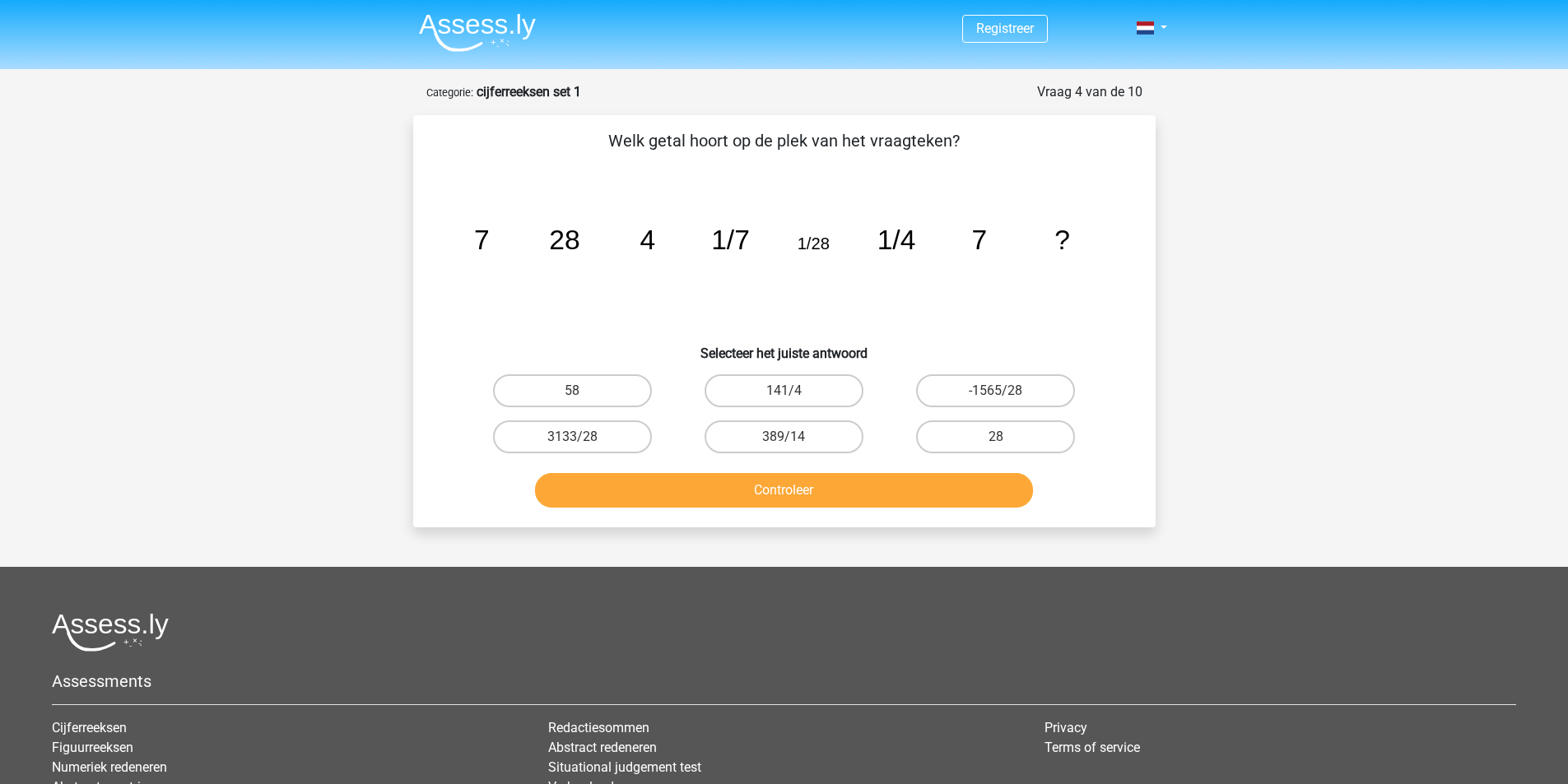
click at [1034, 439] on label "28" at bounding box center [995, 437] width 159 height 33
click at [1006, 439] on input "28" at bounding box center [1001, 442] width 11 height 11
radio input "true"
click at [974, 488] on button "Controleer" at bounding box center [783, 490] width 498 height 35
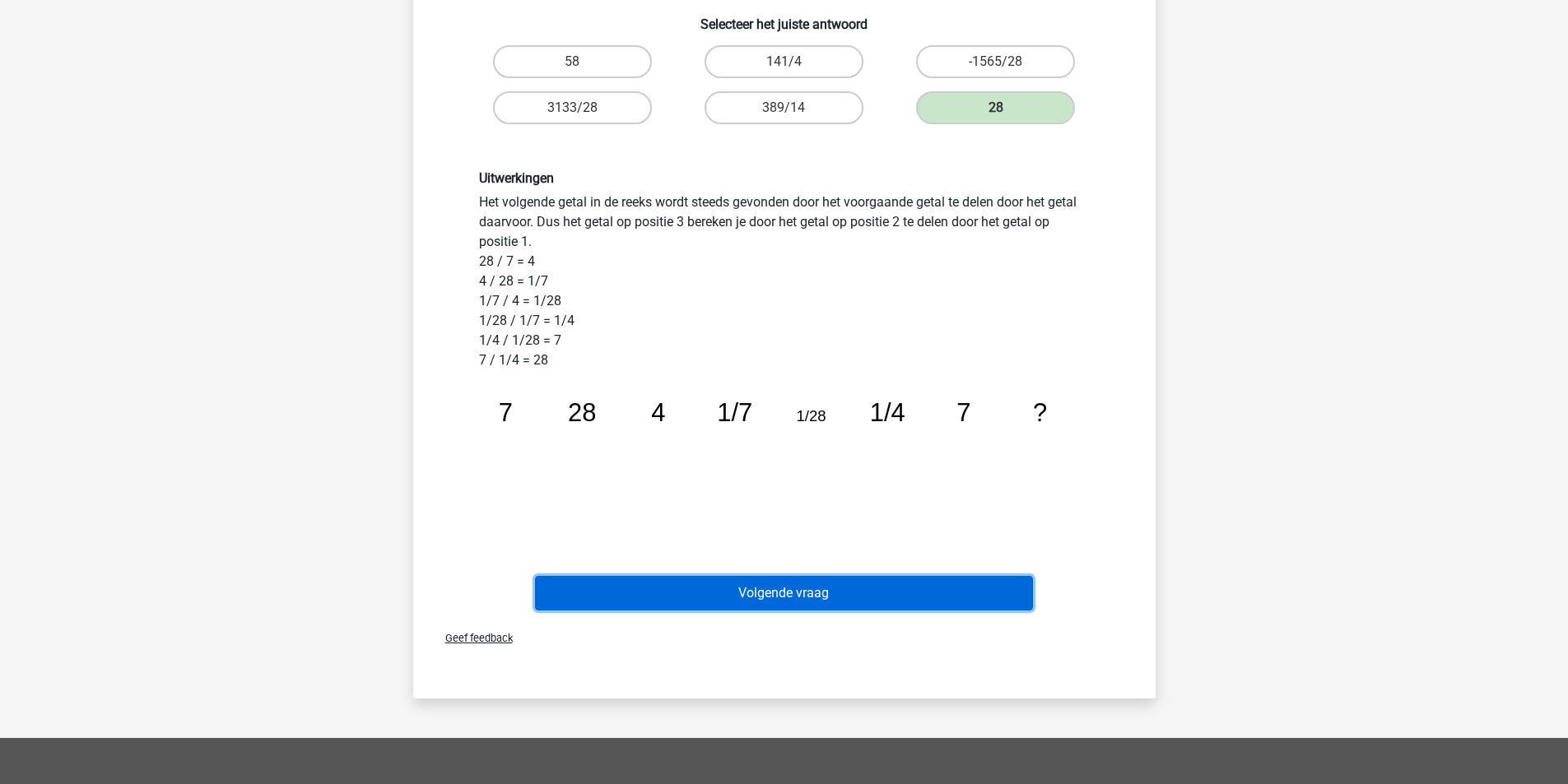
click at [822, 595] on button "Volgende vraag" at bounding box center [783, 594] width 498 height 35
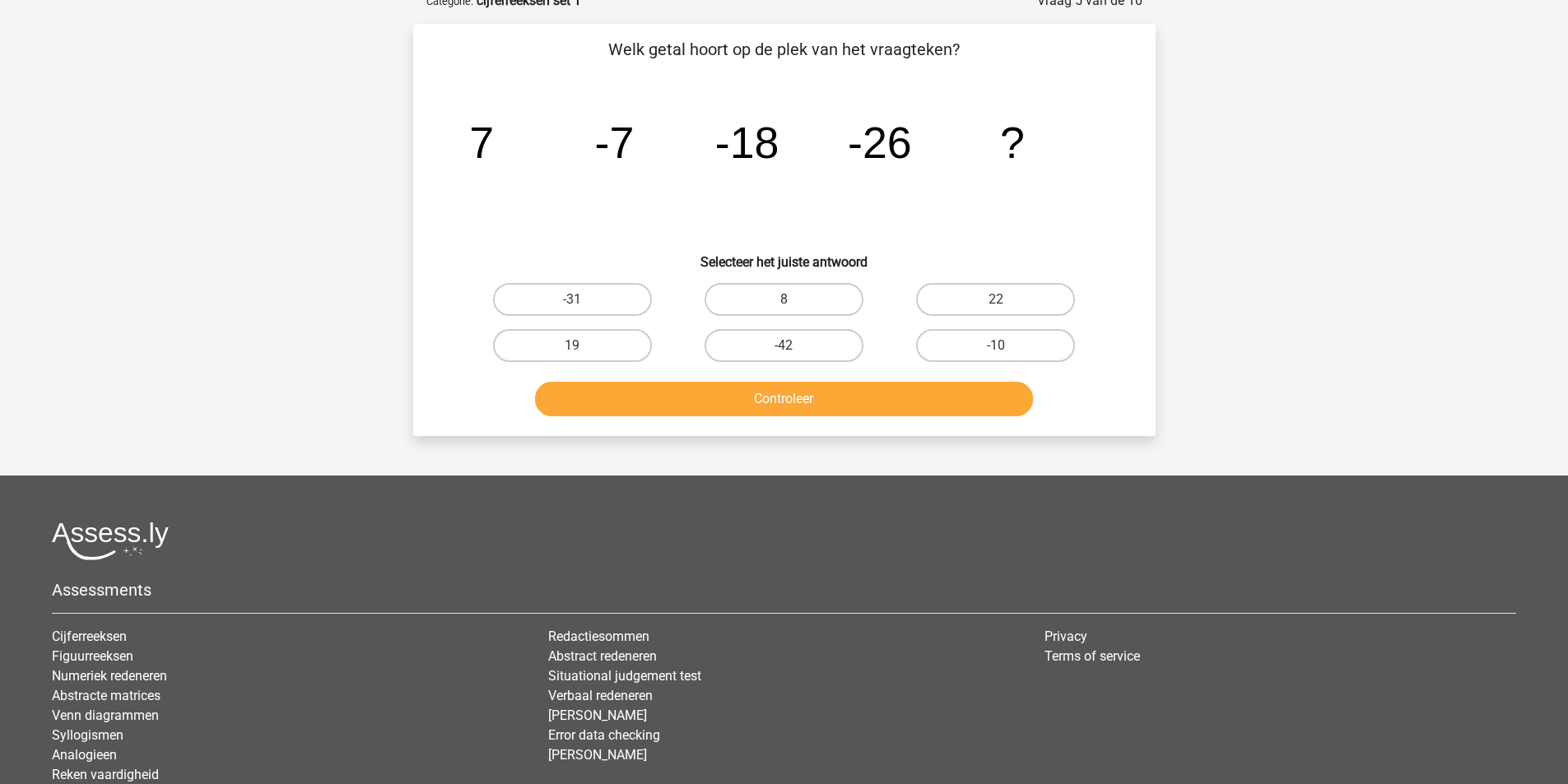
scroll to position [82, 0]
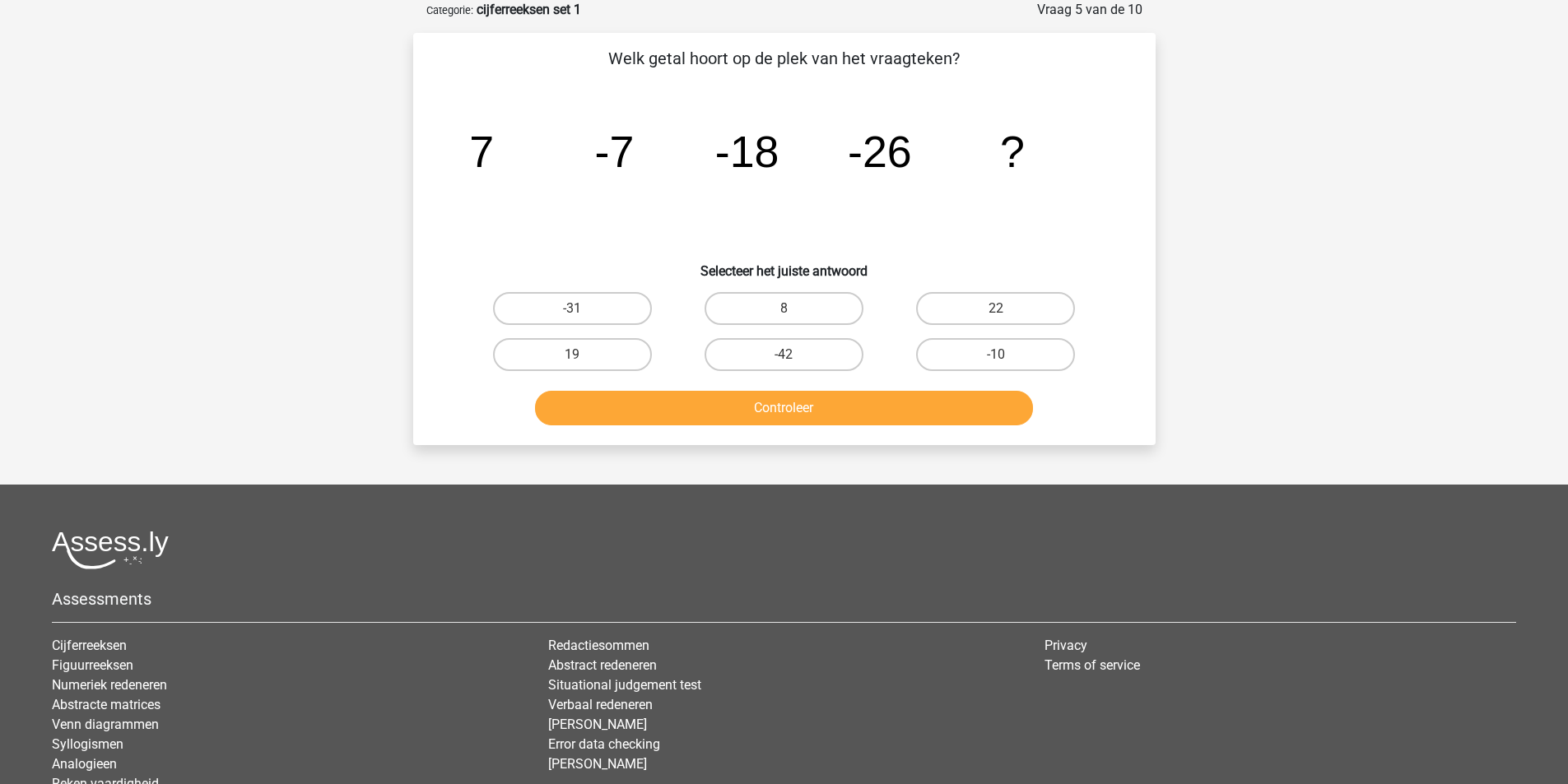
click at [600, 315] on label "-31" at bounding box center [572, 308] width 159 height 33
click at [583, 315] on input "-31" at bounding box center [577, 313] width 11 height 11
radio input "true"
click at [782, 418] on button "Controleer" at bounding box center [783, 408] width 498 height 35
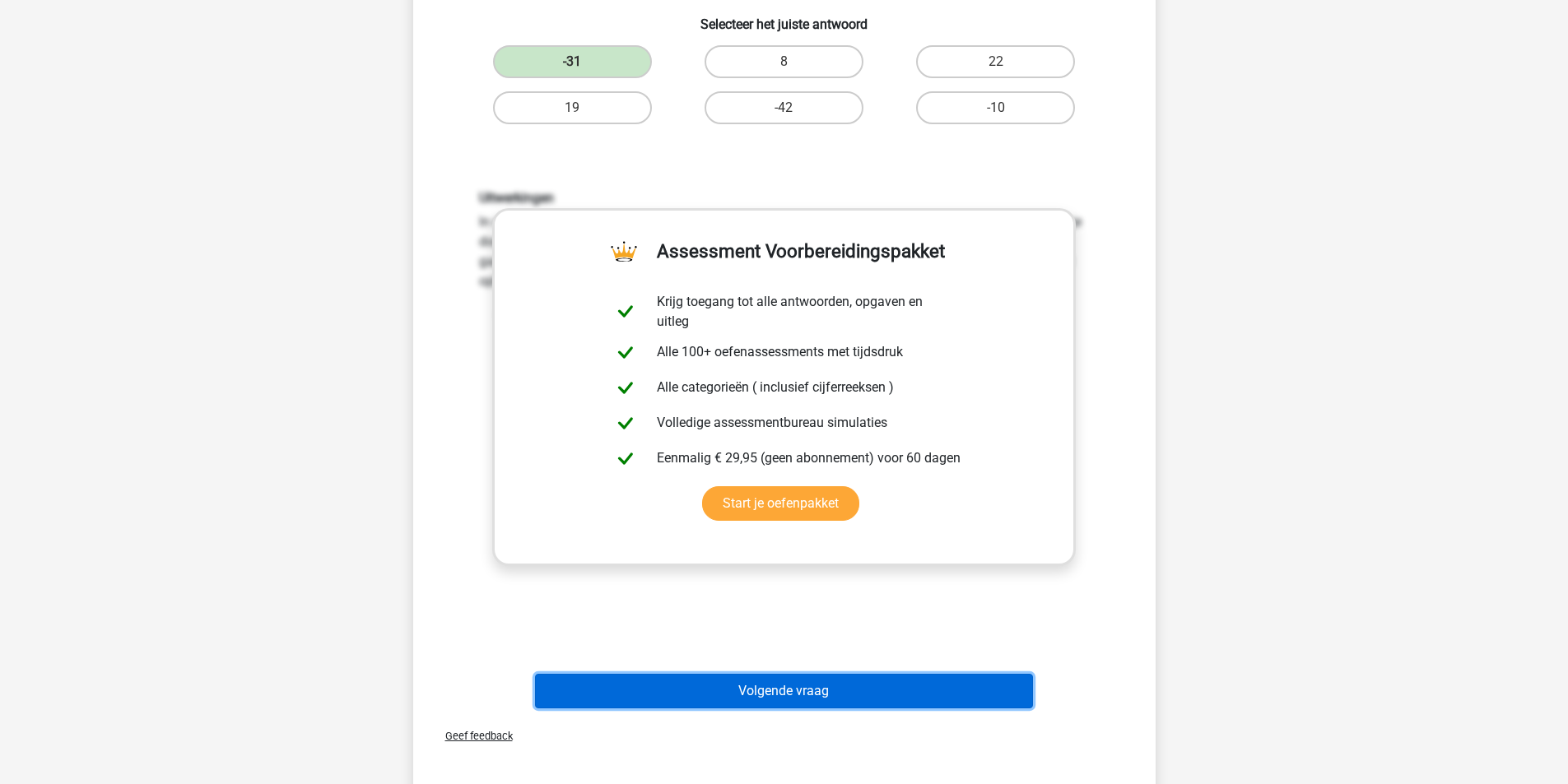
click at [839, 678] on button "Volgende vraag" at bounding box center [783, 691] width 498 height 35
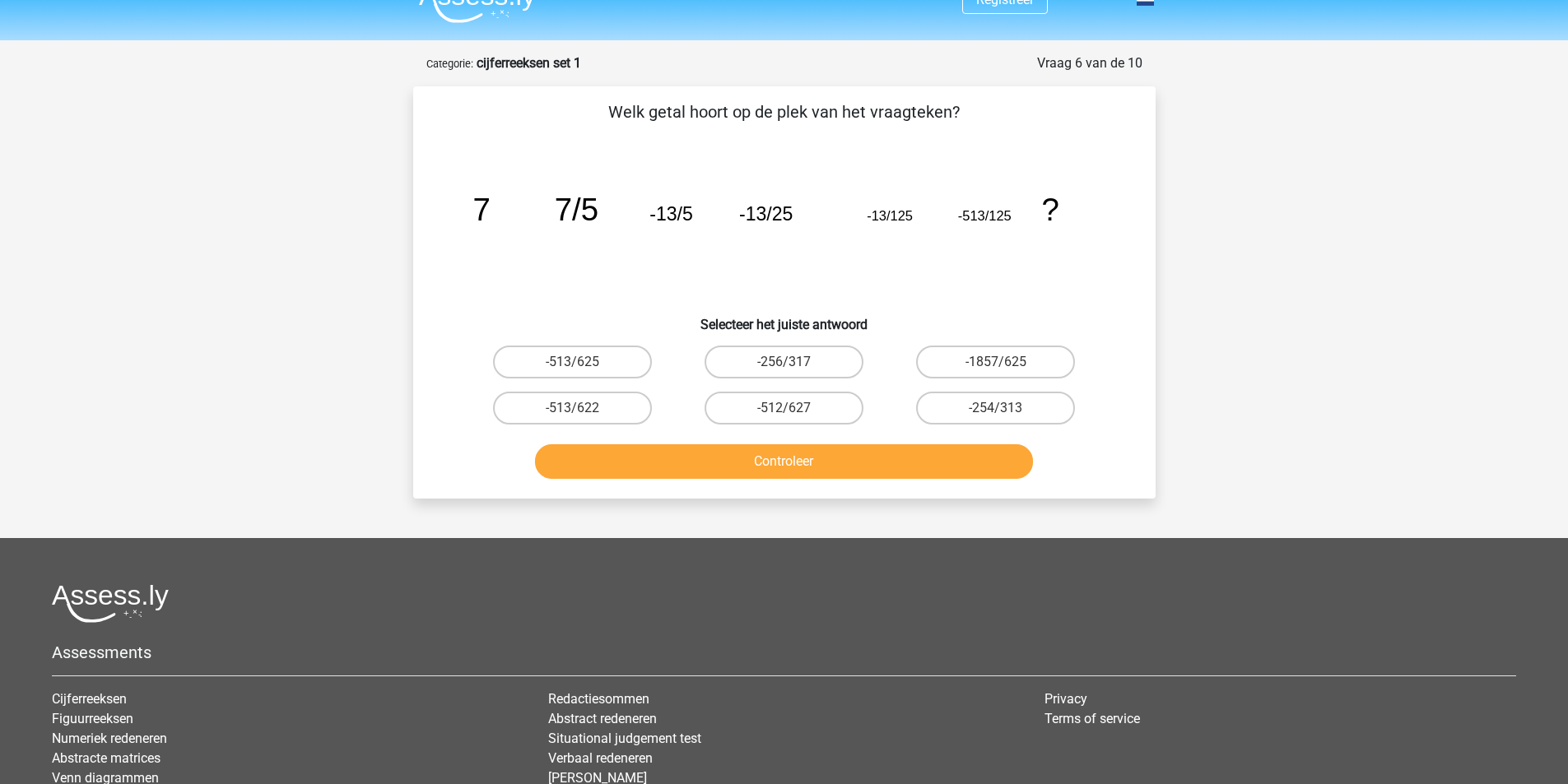
scroll to position [0, 0]
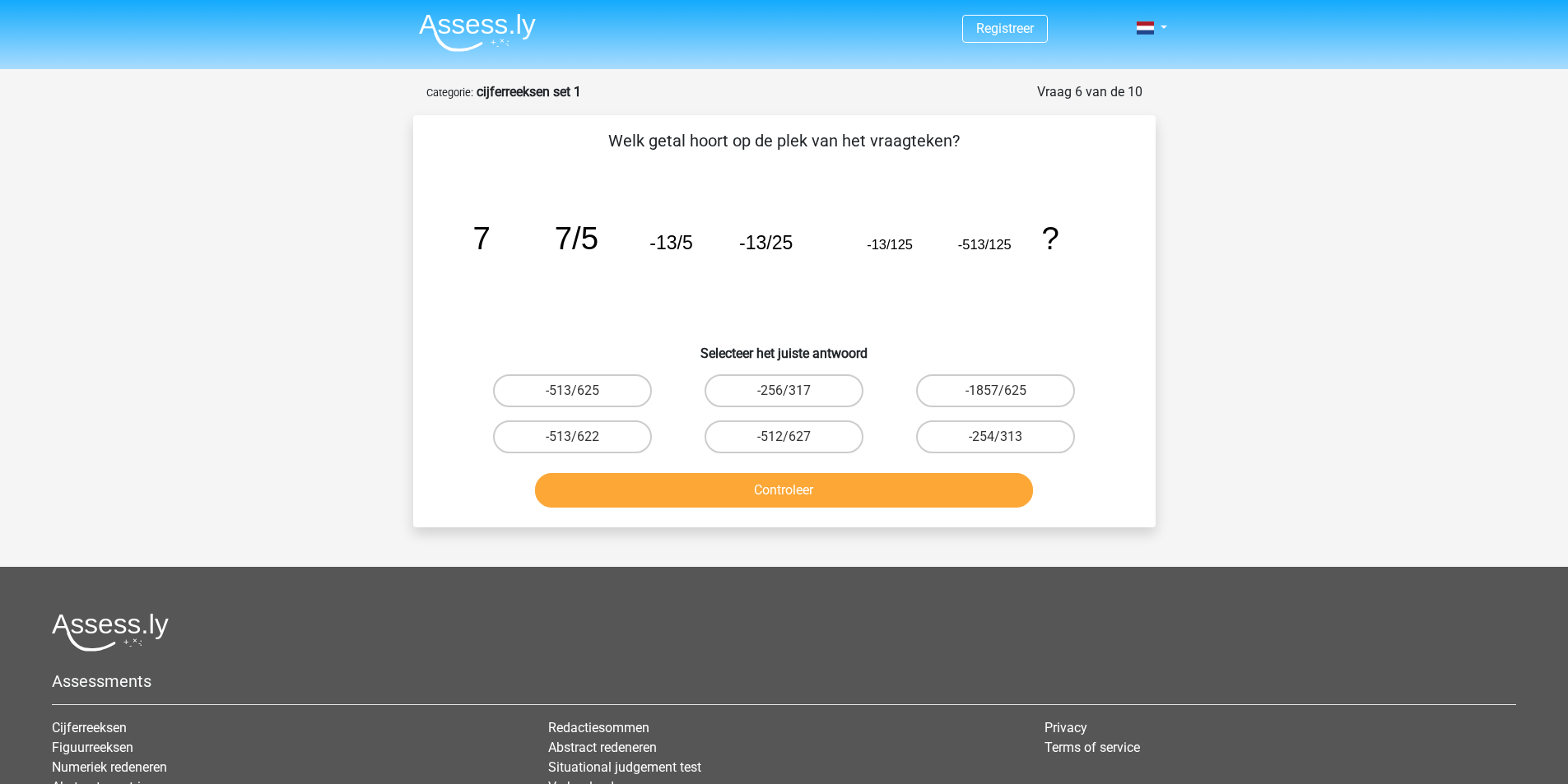
click at [975, 401] on label "-1857/625" at bounding box center [995, 391] width 159 height 33
click at [996, 401] on input "-1857/625" at bounding box center [1001, 395] width 11 height 11
radio input "true"
click at [947, 479] on button "Controleer" at bounding box center [783, 490] width 498 height 35
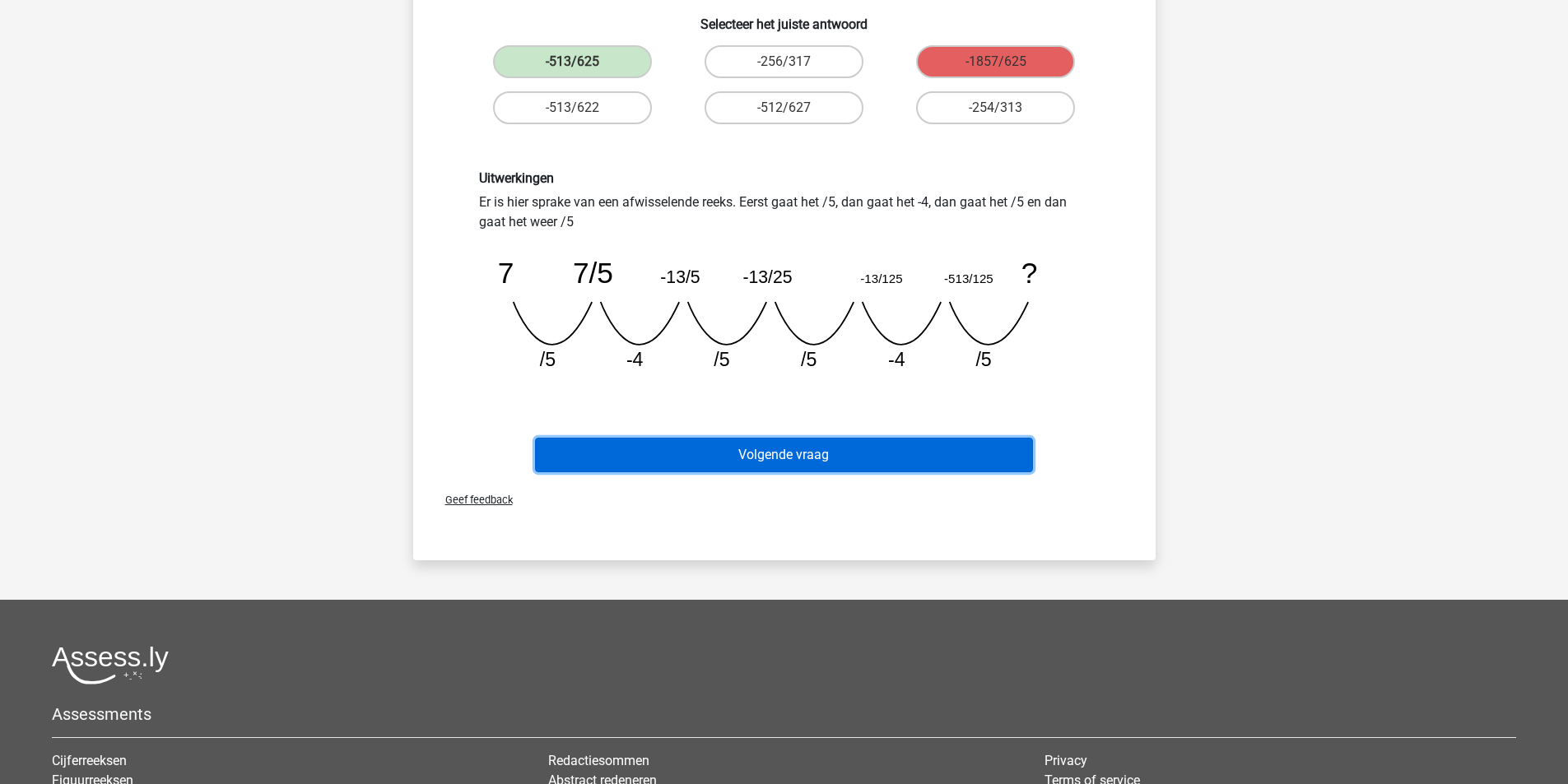
click at [836, 445] on button "Volgende vraag" at bounding box center [783, 455] width 498 height 35
